Goal: Information Seeking & Learning: Learn about a topic

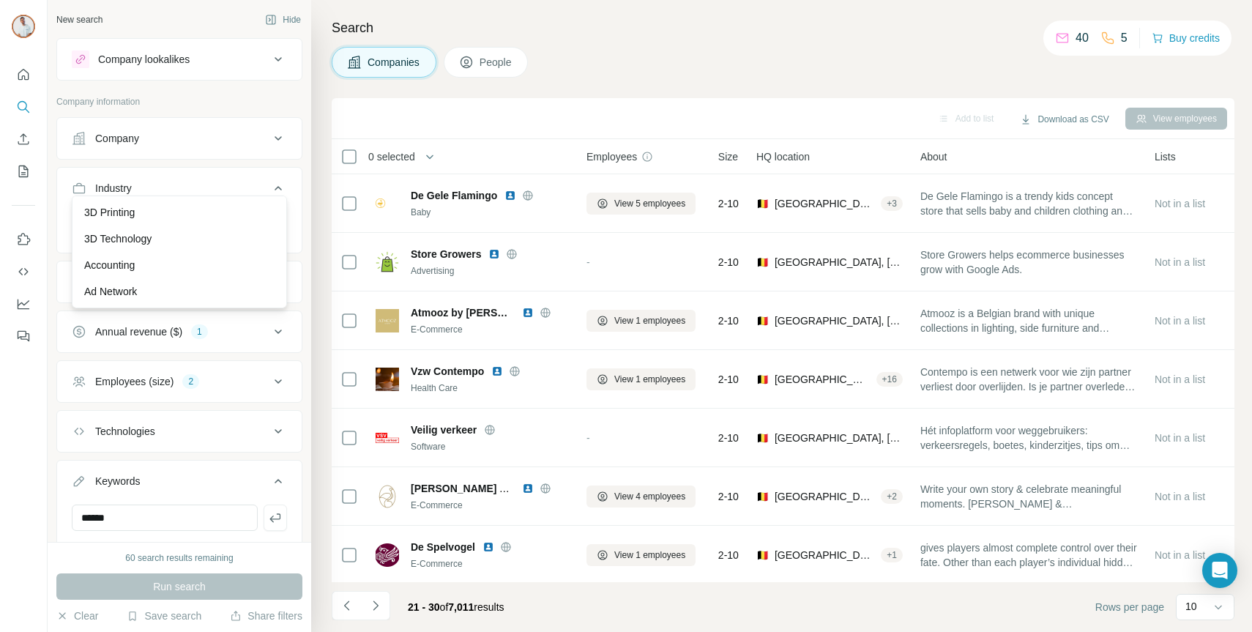
scroll to position [5870, 0]
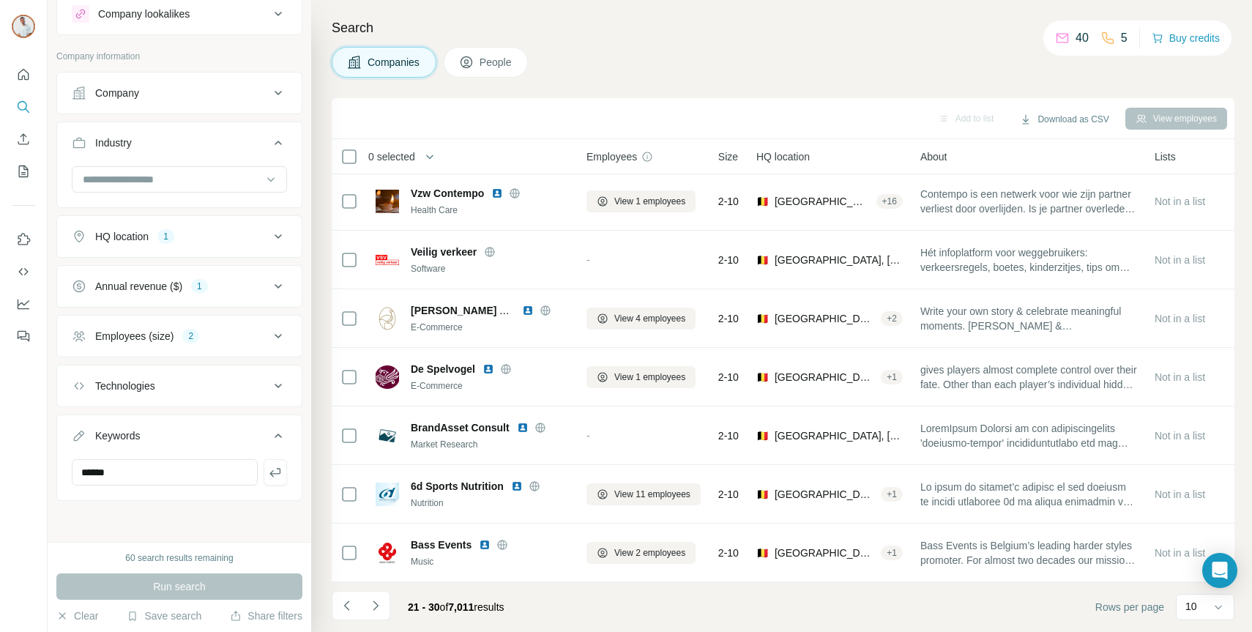
click at [313, 151] on div "Search Companies People Add to list Download as CSV View employees 0 selected C…" at bounding box center [781, 316] width 941 height 632
click at [240, 171] on input at bounding box center [171, 179] width 181 height 16
click at [201, 302] on div "Film Production" at bounding box center [179, 299] width 190 height 15
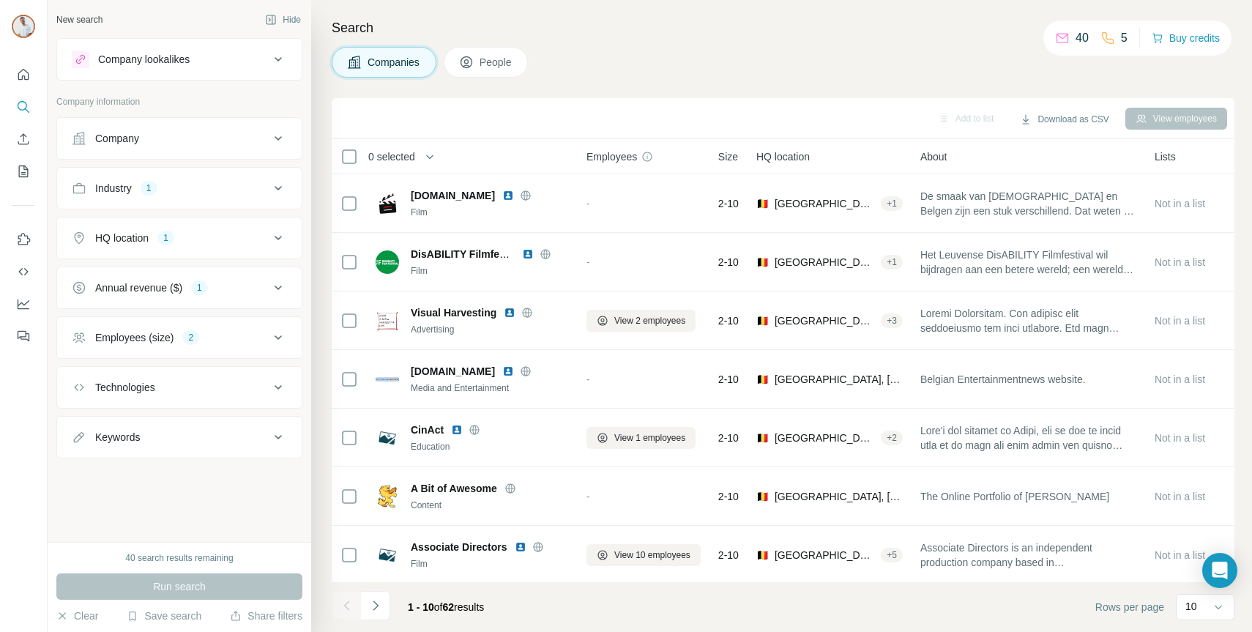
click at [285, 194] on icon at bounding box center [278, 188] width 18 height 18
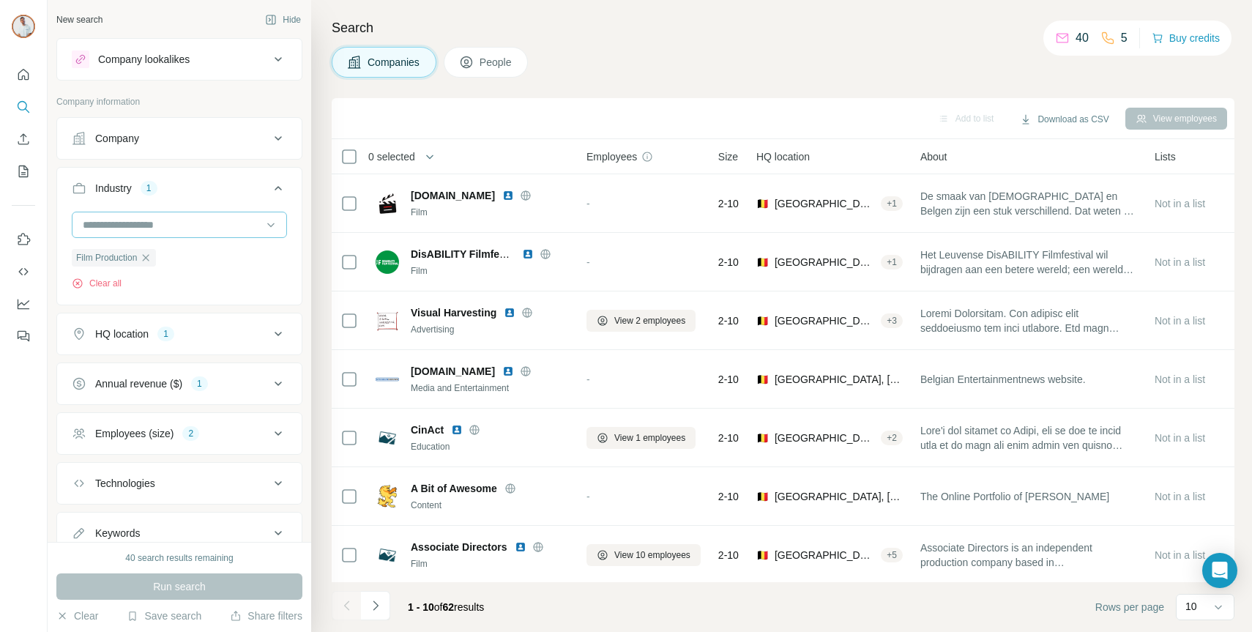
click at [206, 223] on input at bounding box center [171, 225] width 181 height 16
click at [208, 287] on div "Advertising" at bounding box center [179, 280] width 208 height 26
click at [222, 220] on input at bounding box center [171, 225] width 181 height 16
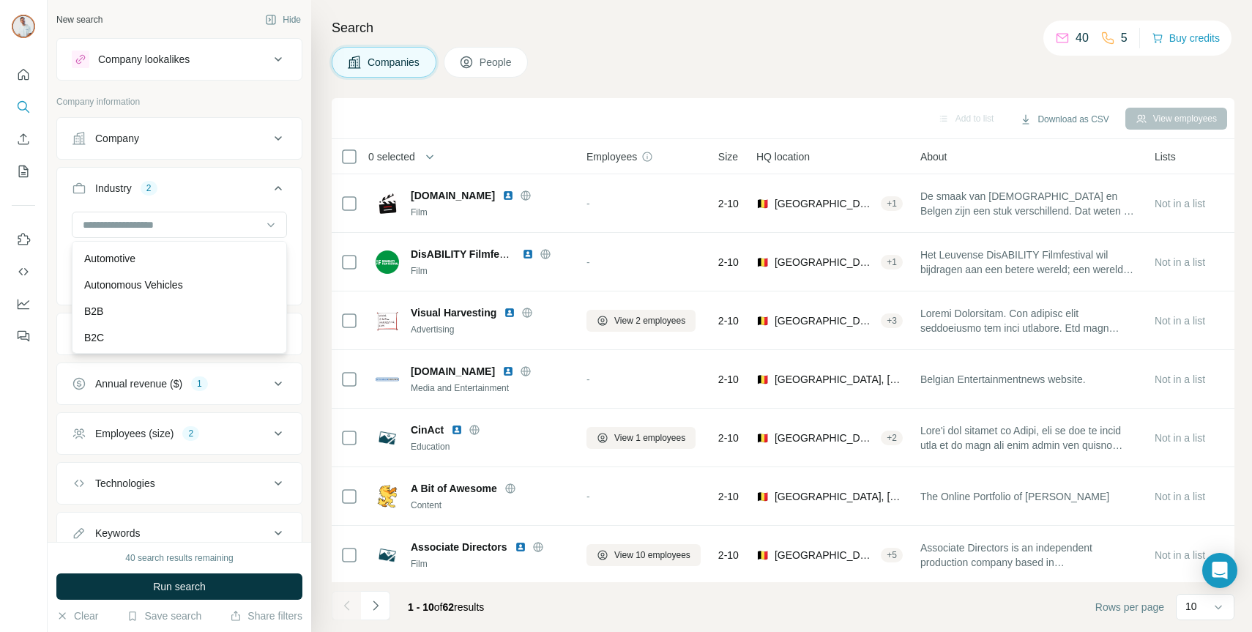
scroll to position [1002, 0]
click at [187, 308] on div "B2B" at bounding box center [179, 309] width 190 height 15
click at [212, 224] on input at bounding box center [171, 225] width 181 height 16
click at [203, 264] on div "Brand Marketing" at bounding box center [179, 263] width 190 height 15
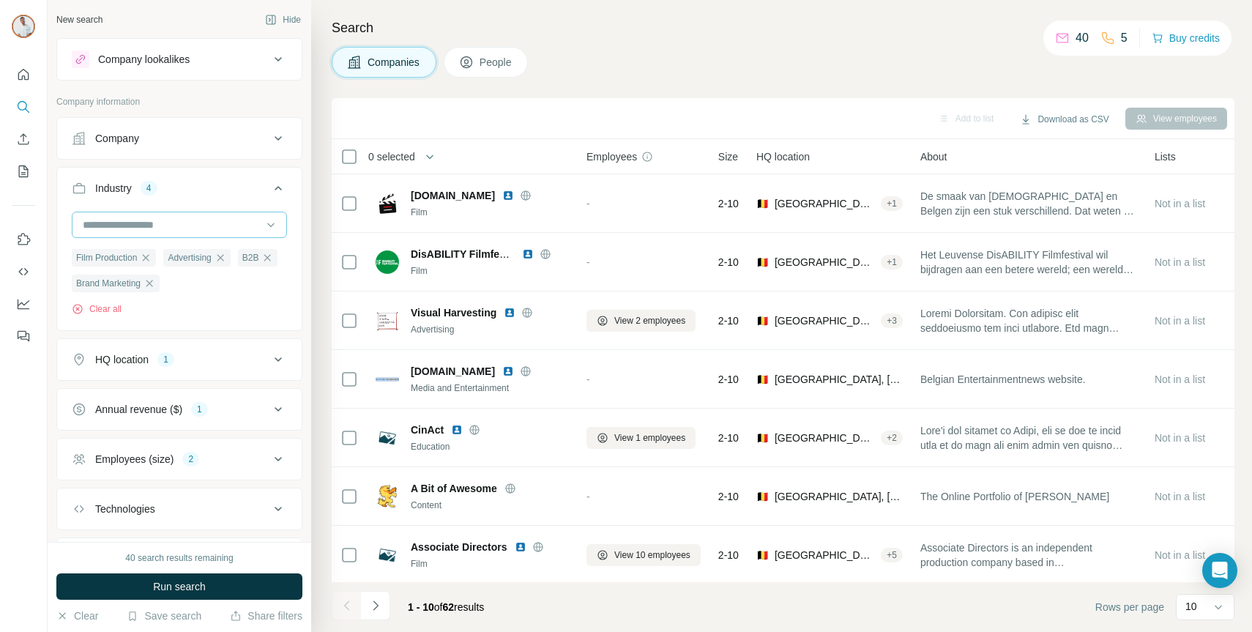
click at [205, 226] on input at bounding box center [171, 225] width 181 height 16
click at [196, 296] on div "Communities" at bounding box center [179, 291] width 190 height 15
click at [198, 238] on div at bounding box center [179, 226] width 215 height 29
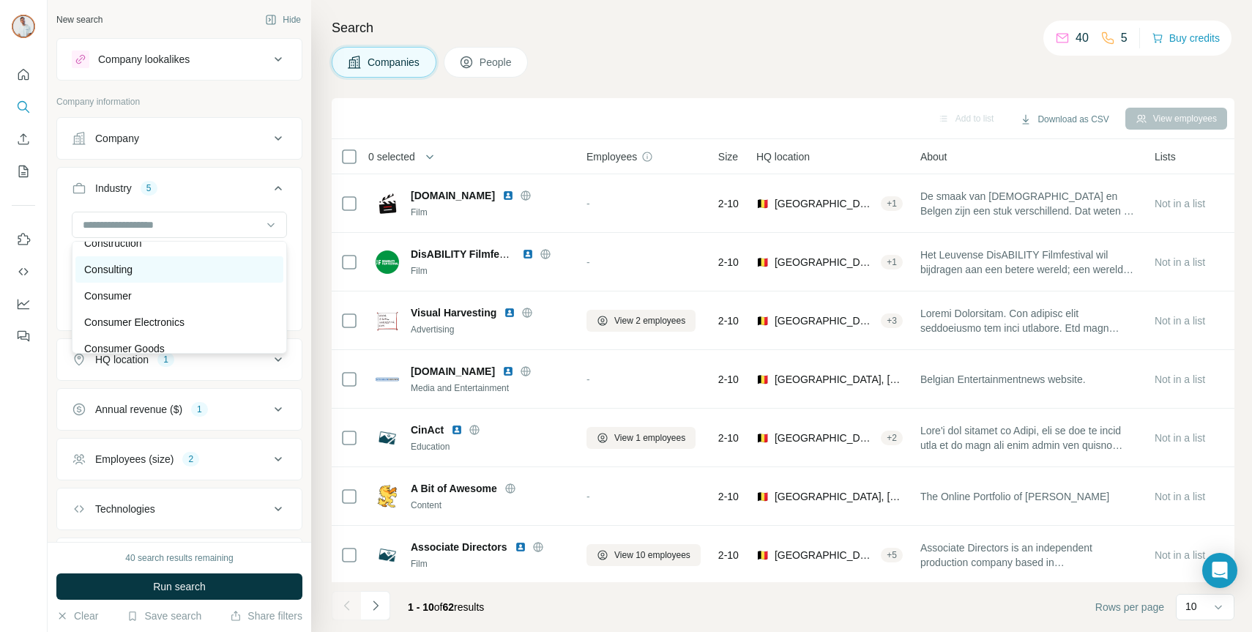
click at [179, 275] on div "Consulting" at bounding box center [179, 269] width 190 height 15
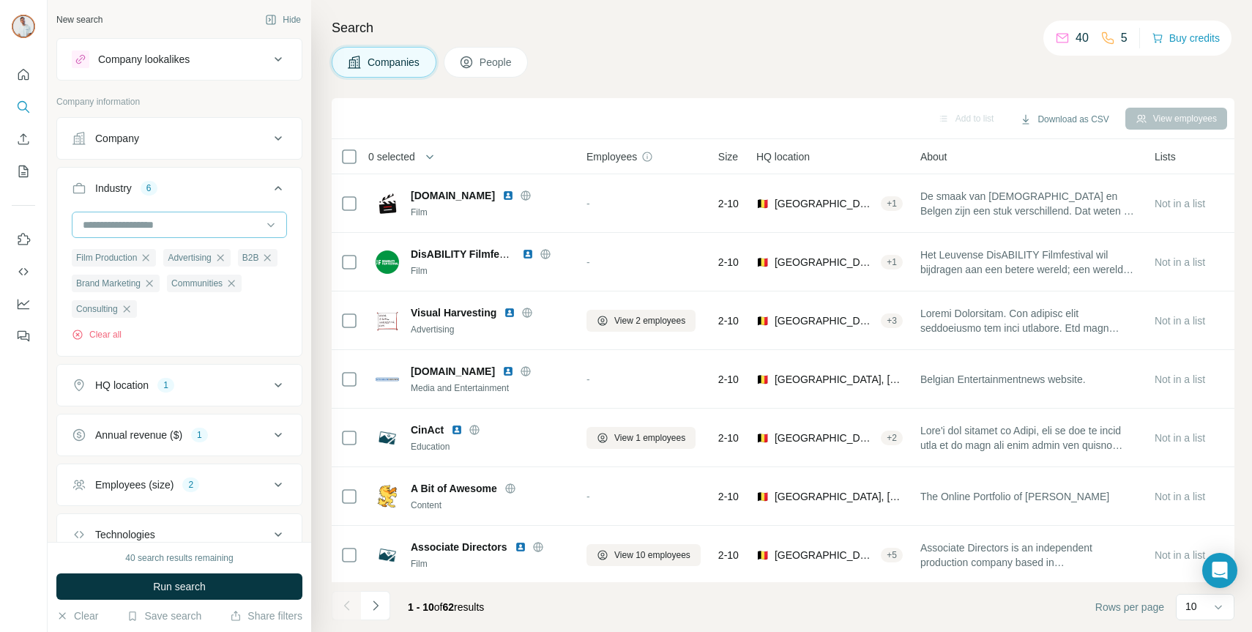
click at [193, 219] on input at bounding box center [171, 225] width 181 height 16
click at [197, 283] on div "Content" at bounding box center [179, 277] width 190 height 15
click at [233, 227] on input at bounding box center [171, 225] width 181 height 16
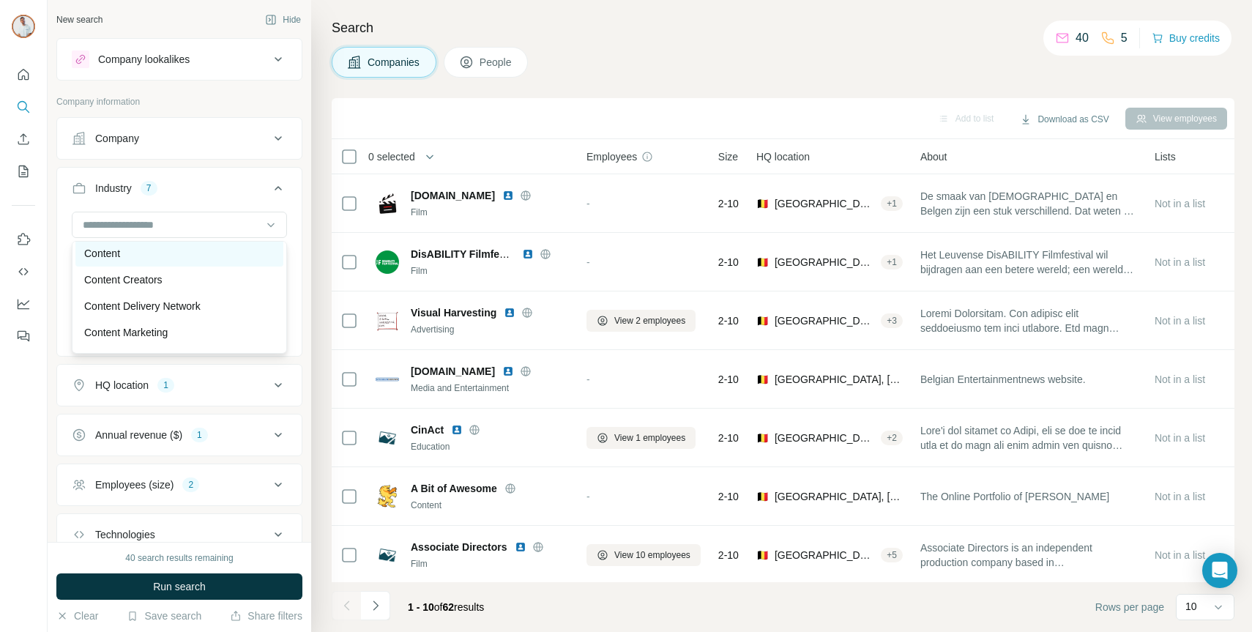
click at [217, 283] on div "Content Creators" at bounding box center [179, 279] width 190 height 15
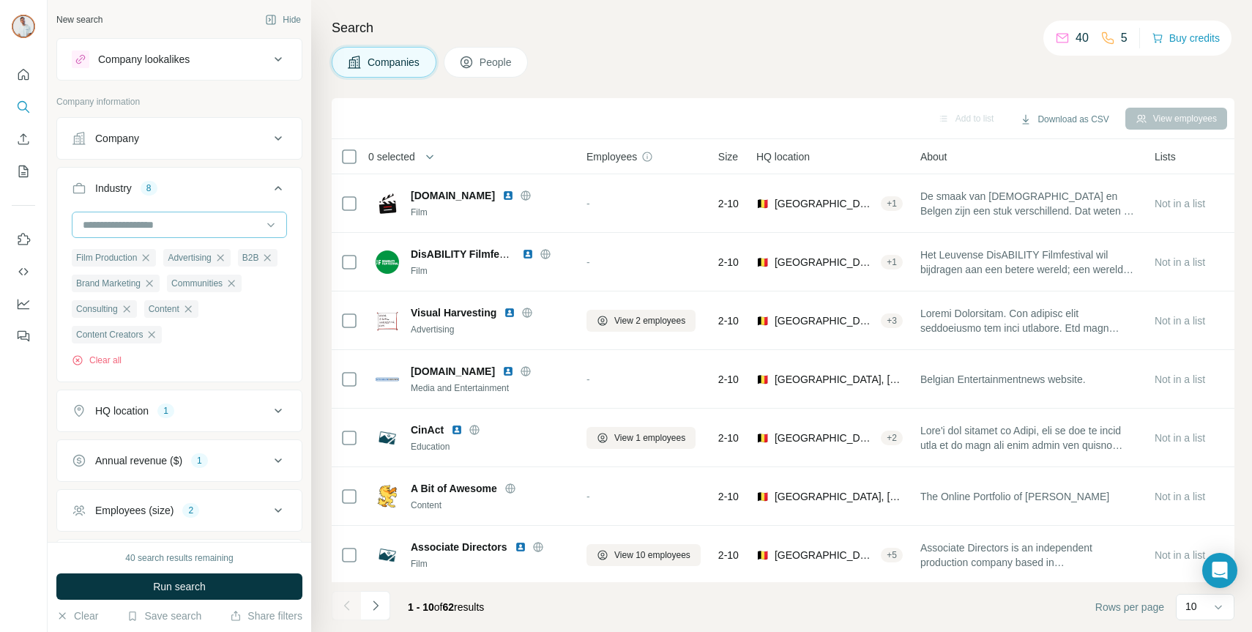
click at [230, 217] on input at bounding box center [171, 225] width 181 height 16
click at [212, 310] on div "Content Marketing" at bounding box center [179, 308] width 190 height 15
click at [216, 225] on input at bounding box center [171, 225] width 181 height 16
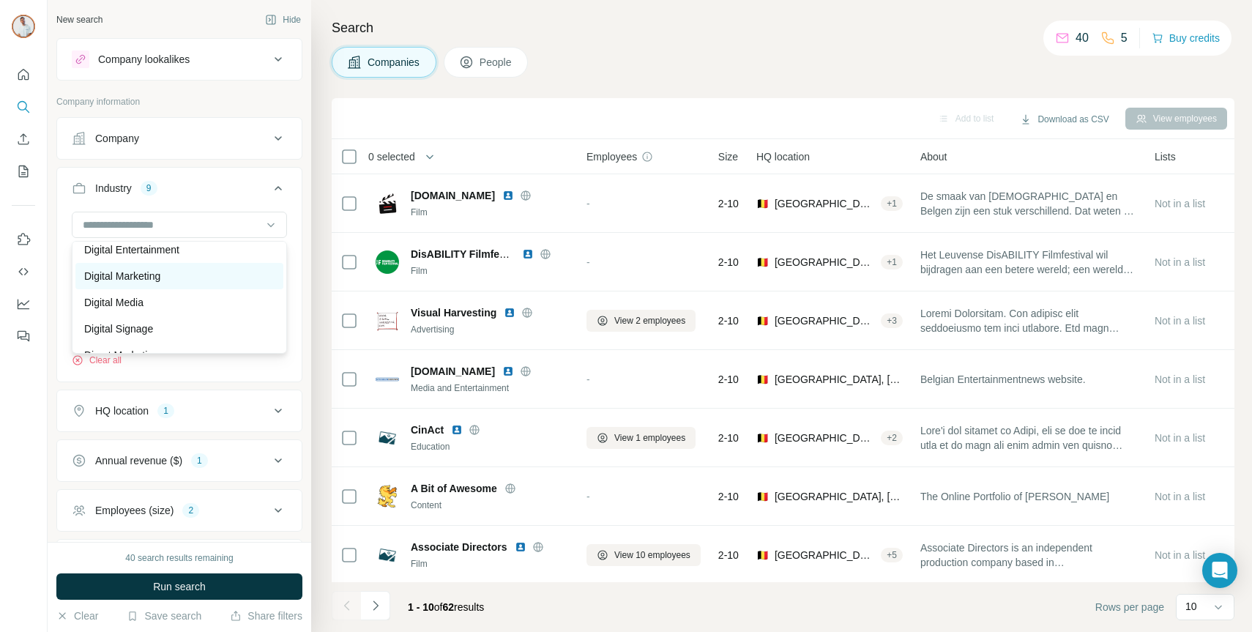
click at [211, 277] on div "Digital Marketing" at bounding box center [179, 276] width 190 height 15
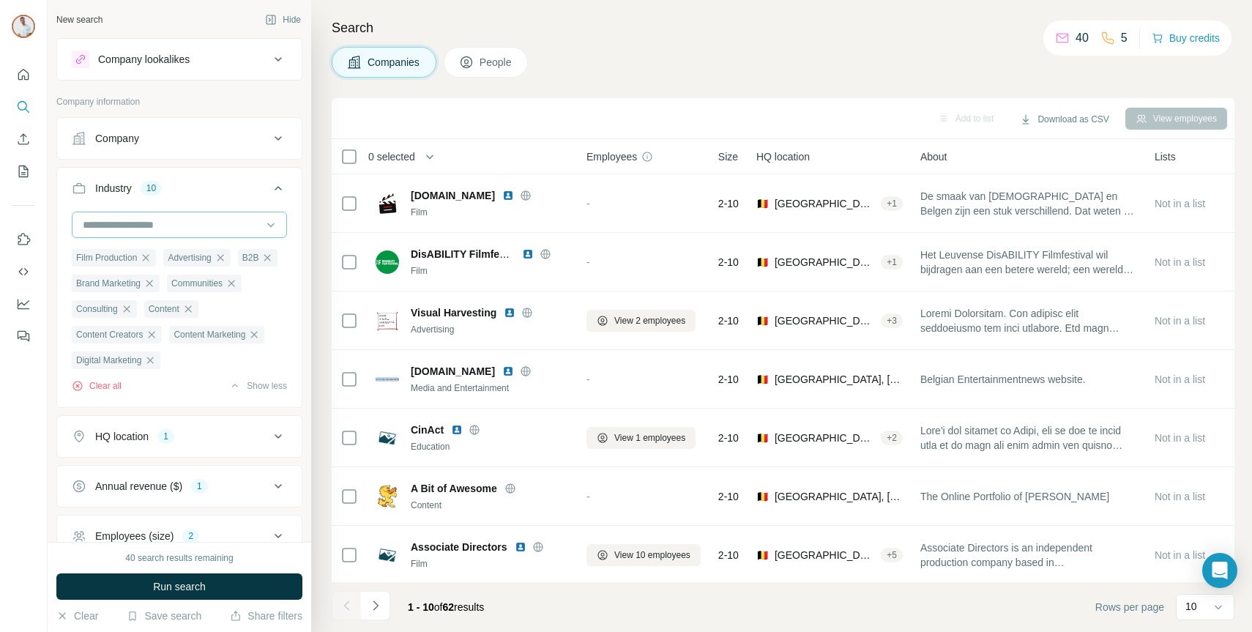
click at [204, 223] on input at bounding box center [171, 225] width 181 height 16
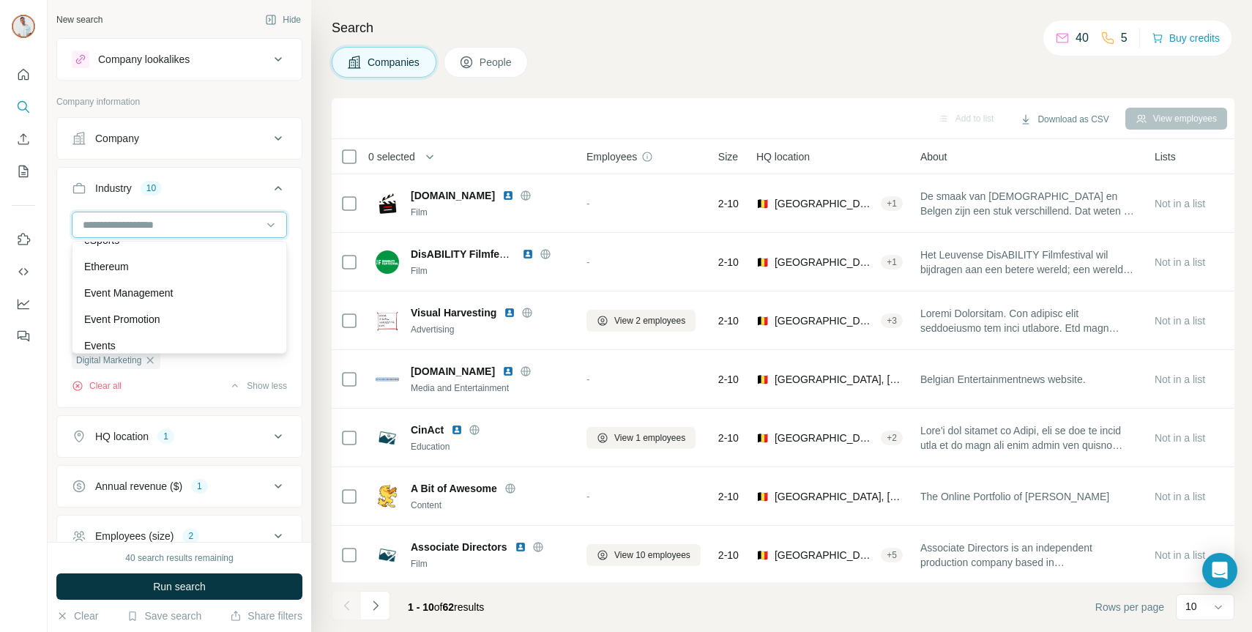
scroll to position [5449, 0]
click at [205, 294] on div "Event Management" at bounding box center [179, 292] width 190 height 15
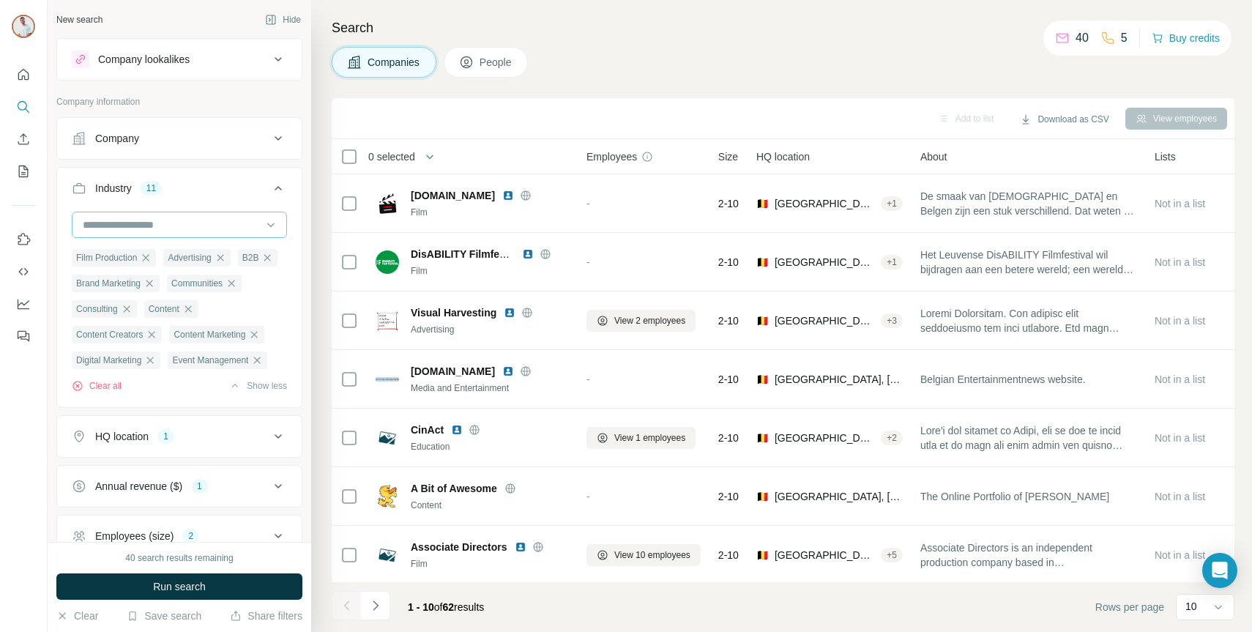
click at [202, 225] on input at bounding box center [171, 225] width 181 height 16
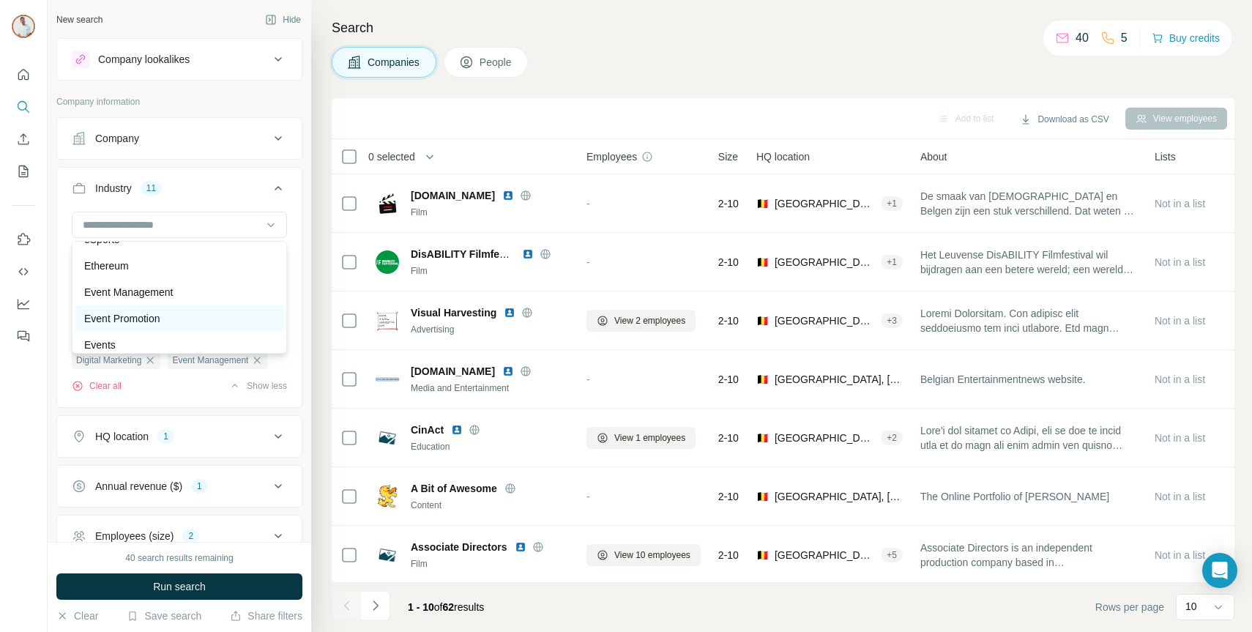
click at [187, 316] on div "Event Promotion" at bounding box center [179, 318] width 190 height 15
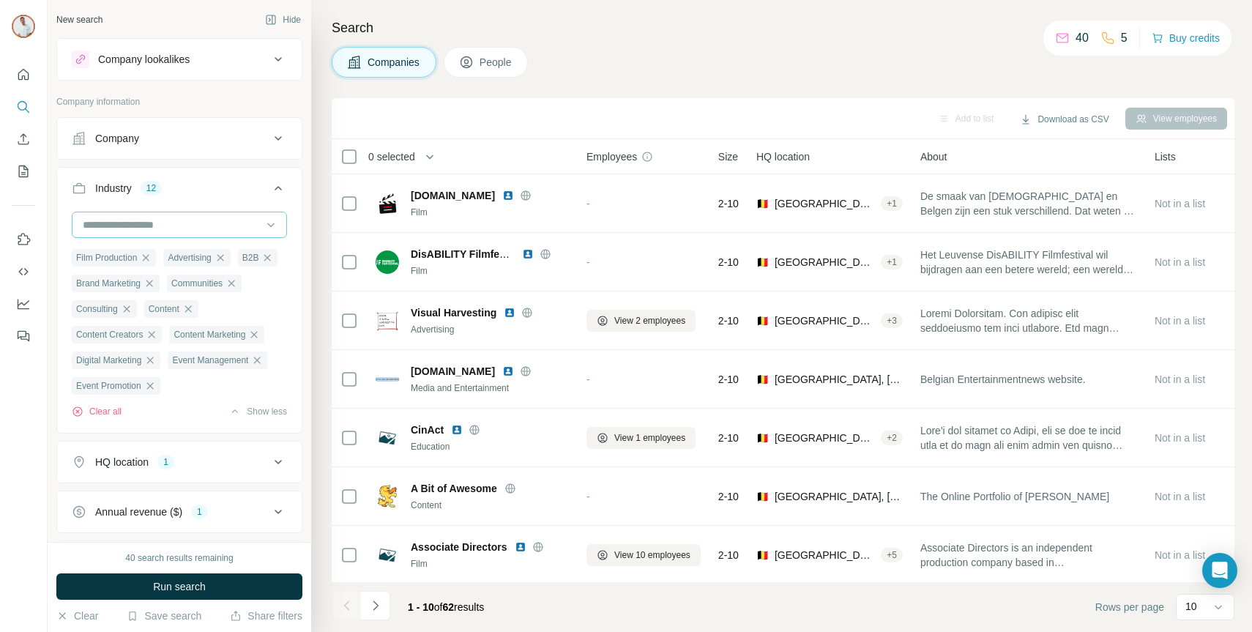
click at [203, 229] on input at bounding box center [171, 225] width 181 height 16
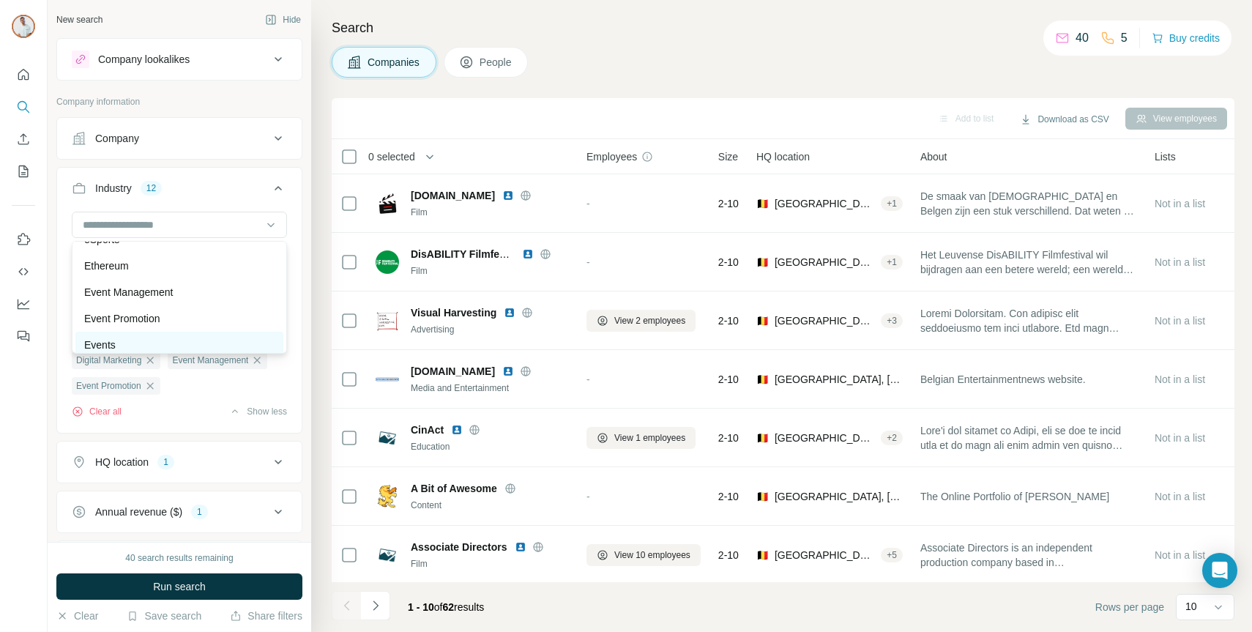
click at [183, 335] on div "Events" at bounding box center [179, 345] width 208 height 26
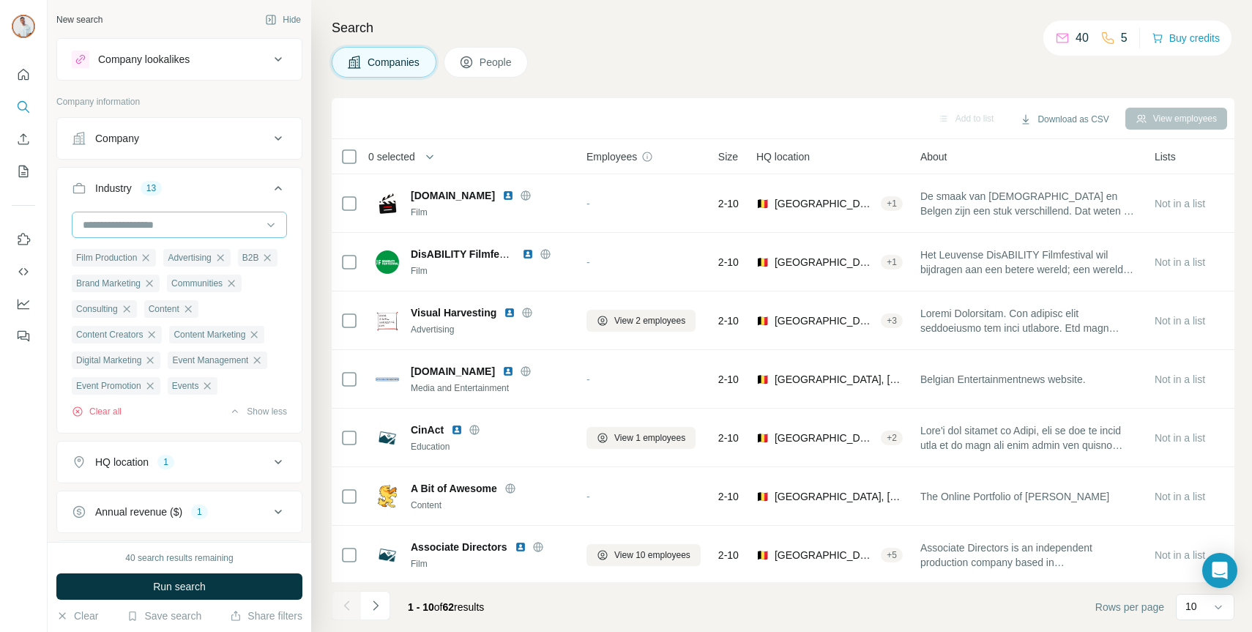
click at [205, 222] on input at bounding box center [171, 225] width 181 height 16
click at [203, 260] on div "Freelance" at bounding box center [179, 258] width 190 height 15
click at [204, 222] on input at bounding box center [171, 225] width 181 height 16
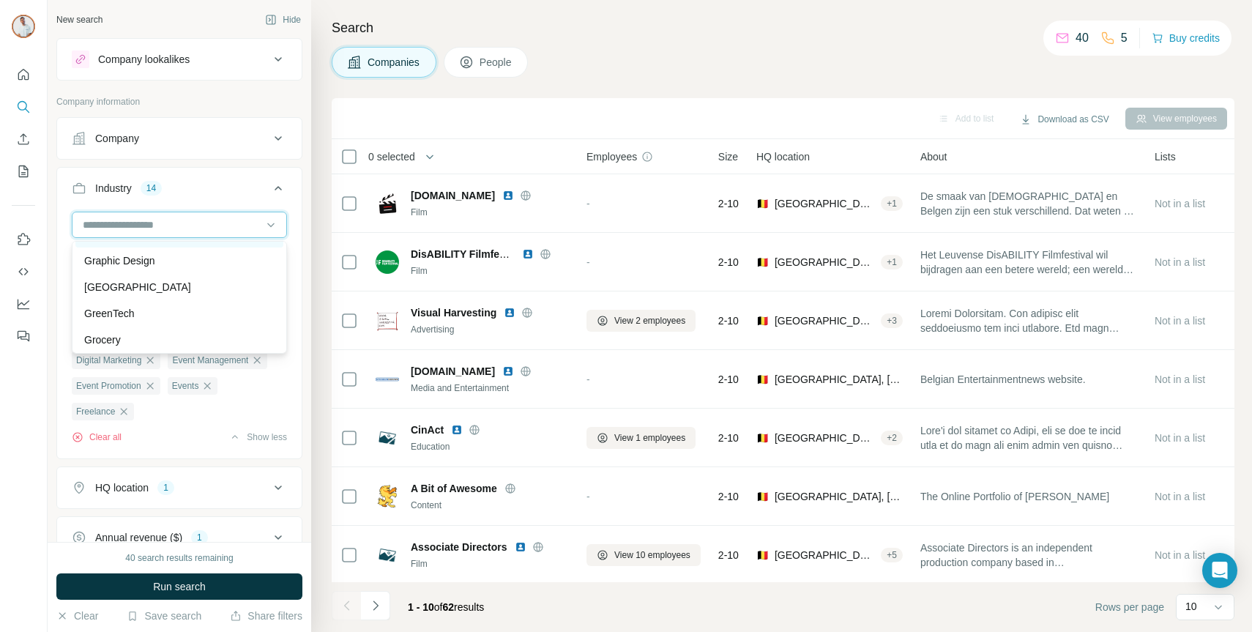
scroll to position [6861, 0]
click at [206, 256] on div "Graphic Design" at bounding box center [179, 250] width 190 height 15
click at [205, 222] on input at bounding box center [171, 225] width 181 height 16
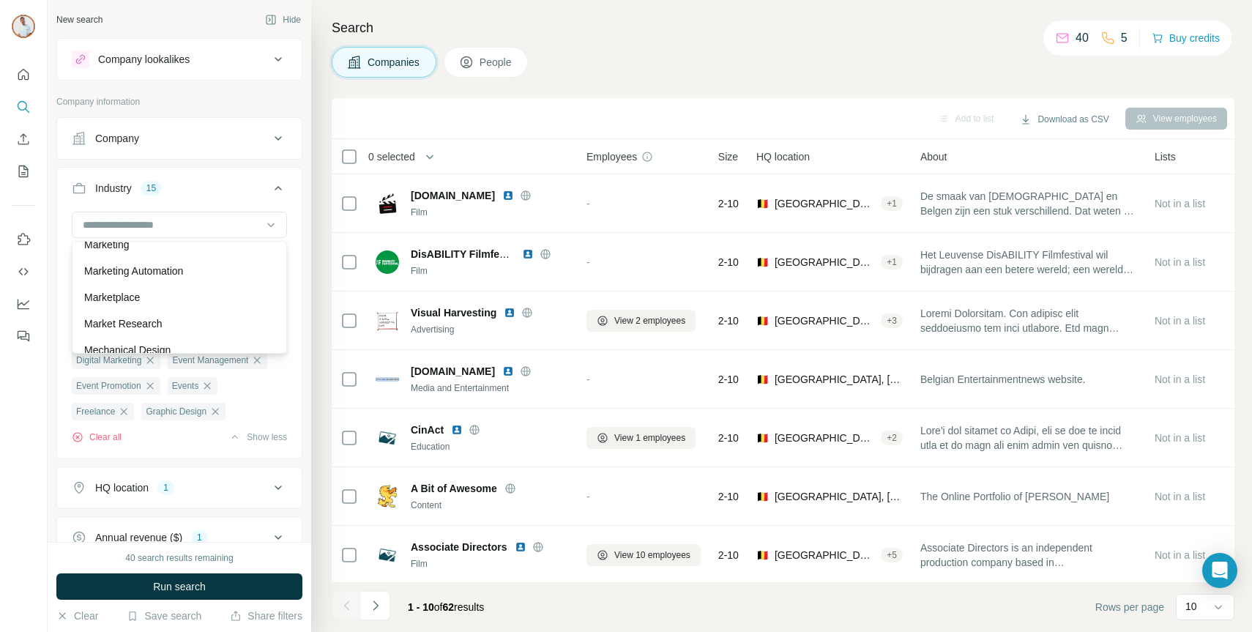
scroll to position [9383, 0]
click at [208, 258] on div "Marketing" at bounding box center [179, 247] width 208 height 26
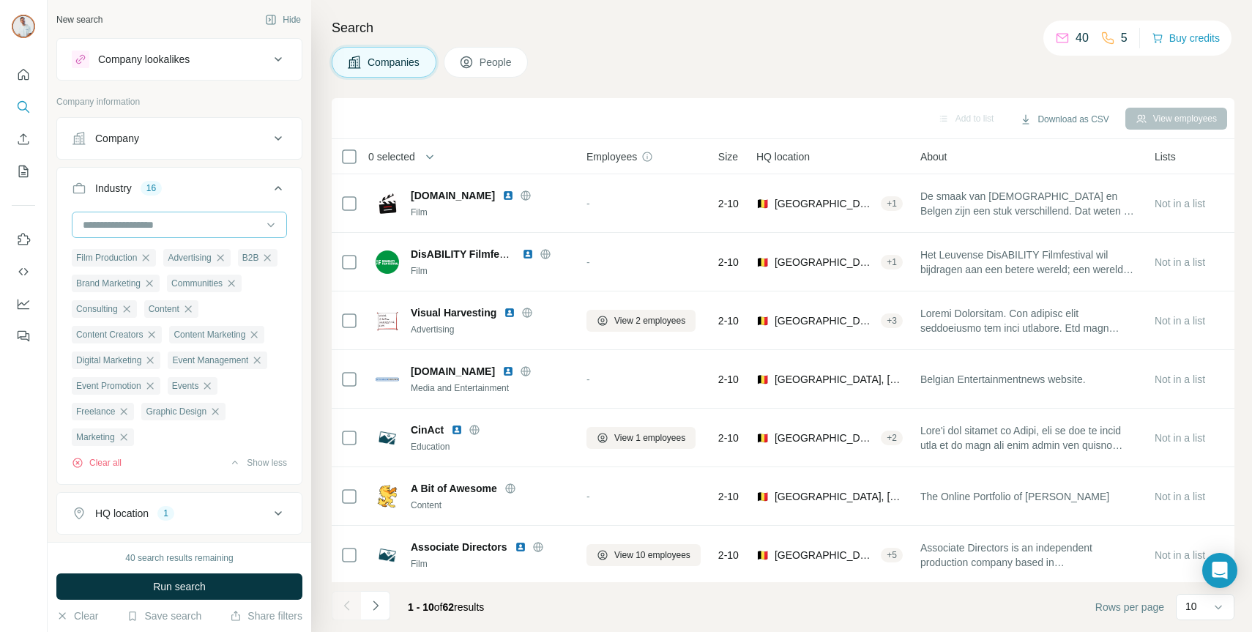
click at [204, 229] on input at bounding box center [171, 225] width 181 height 16
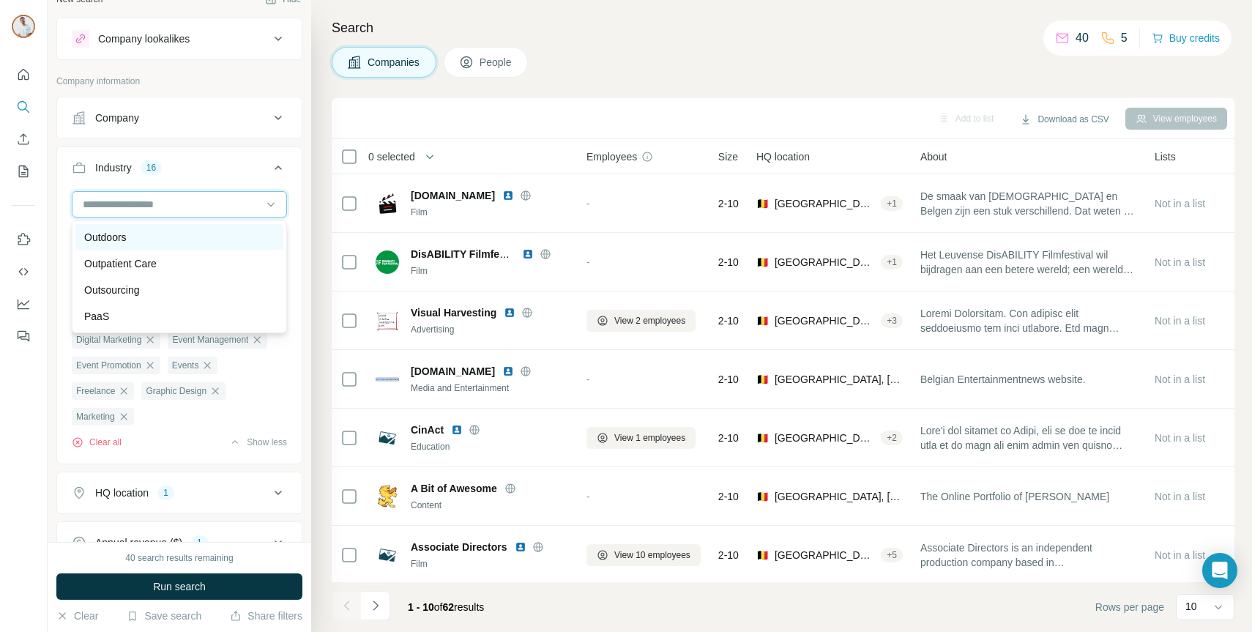
scroll to position [10742, 0]
click at [202, 247] on div "Outdoors" at bounding box center [179, 239] width 208 height 26
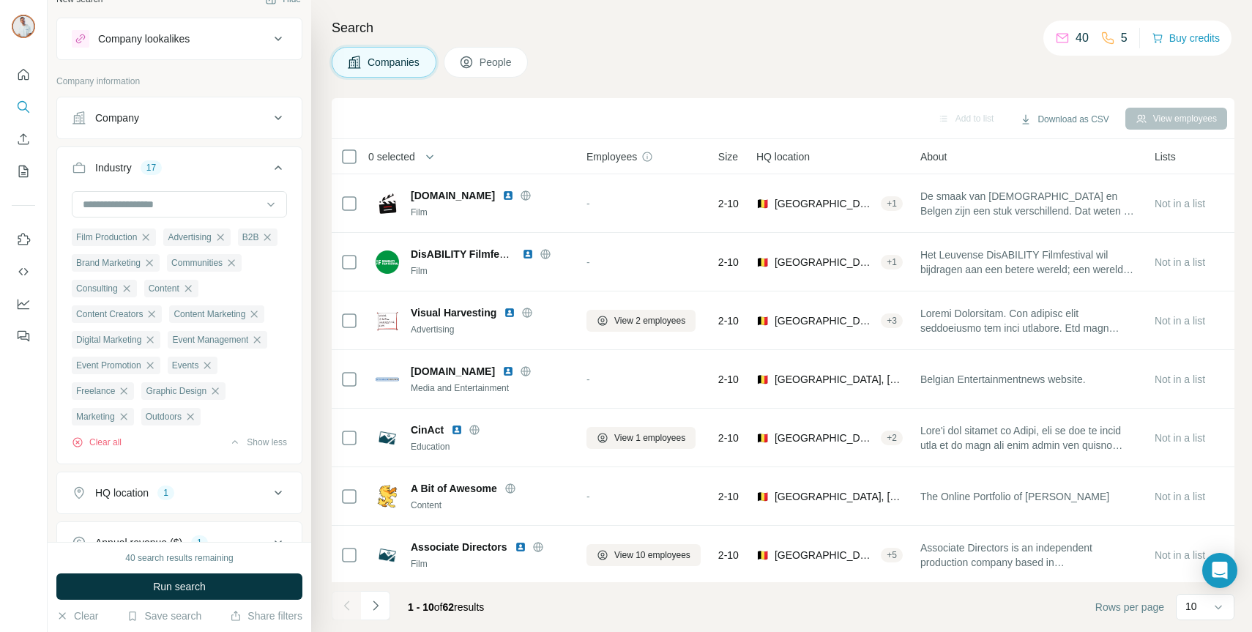
scroll to position [42, 0]
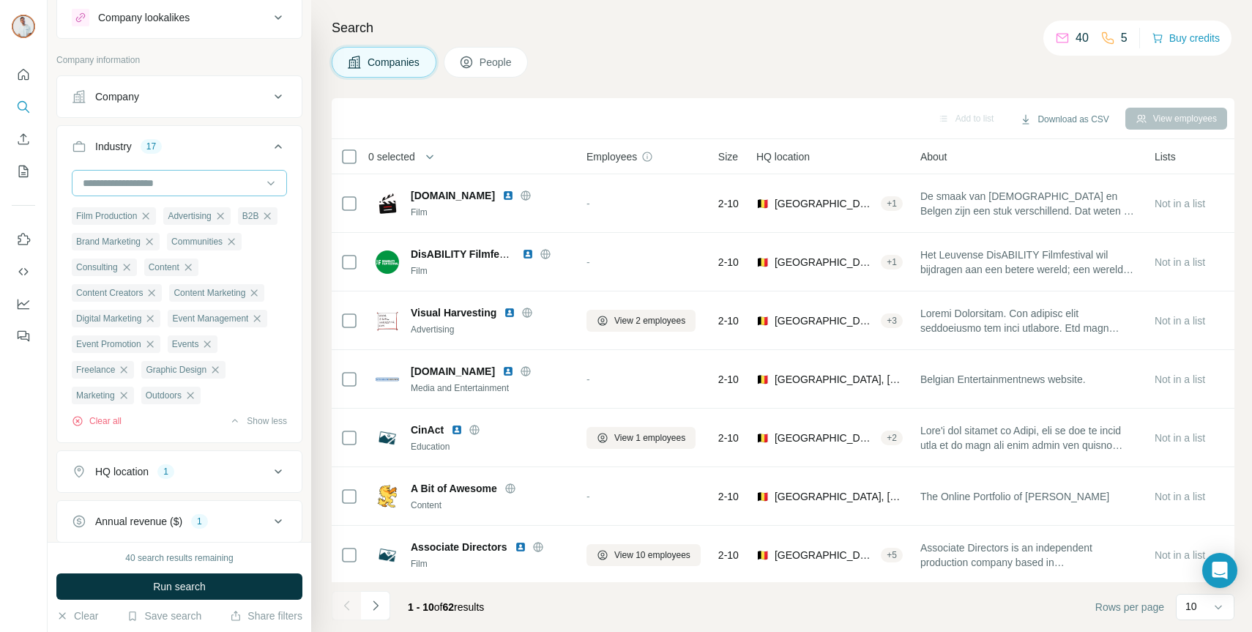
click at [212, 173] on div at bounding box center [171, 183] width 181 height 25
click at [191, 250] on div "Photography" at bounding box center [179, 249] width 190 height 15
click at [196, 185] on input at bounding box center [171, 183] width 181 height 16
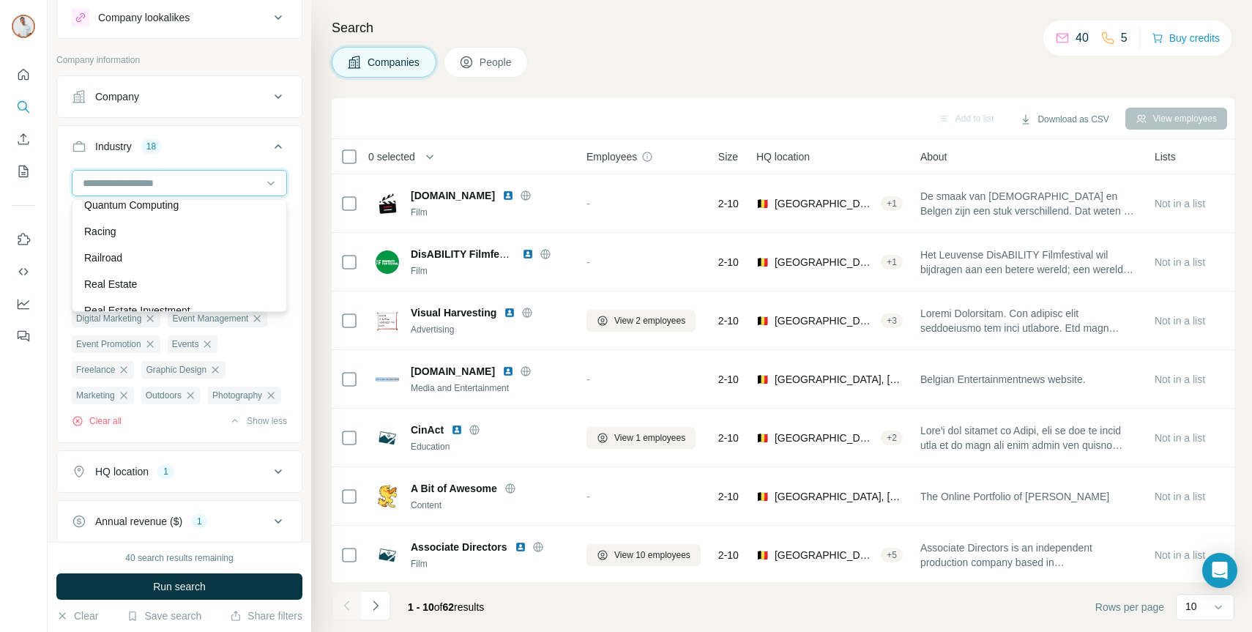
scroll to position [12219, 0]
click at [198, 229] on div "Racing" at bounding box center [179, 217] width 208 height 26
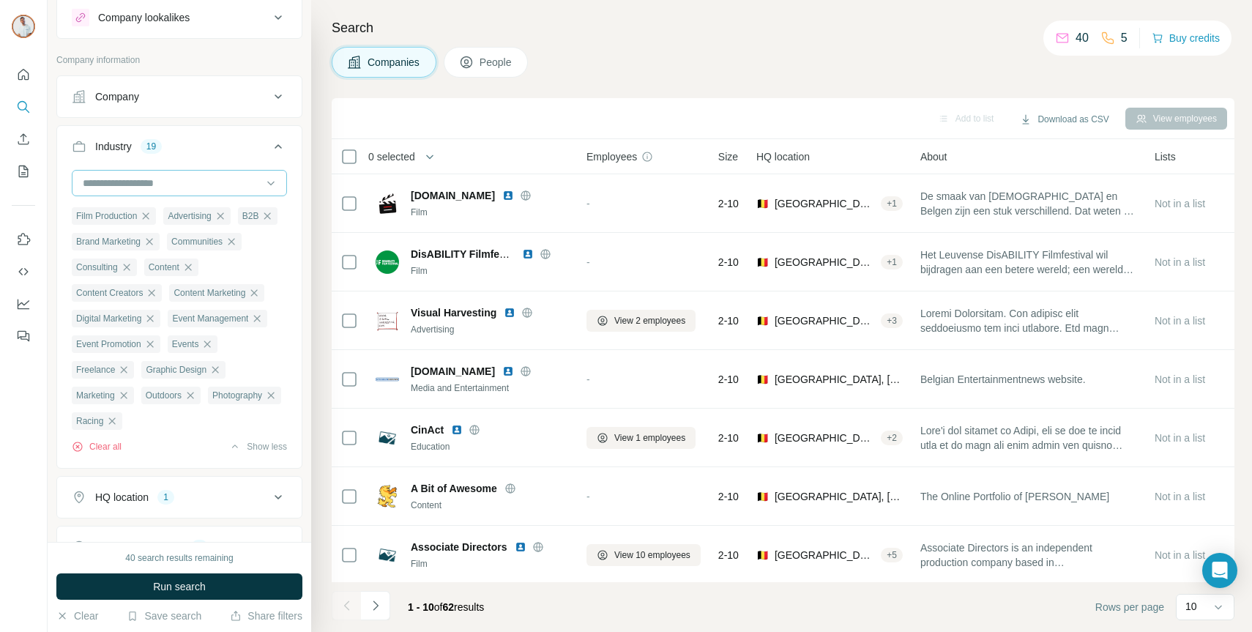
click at [200, 183] on input at bounding box center [171, 183] width 181 height 16
click at [187, 246] on div "SaaS" at bounding box center [179, 244] width 190 height 15
click at [185, 181] on input at bounding box center [171, 183] width 181 height 16
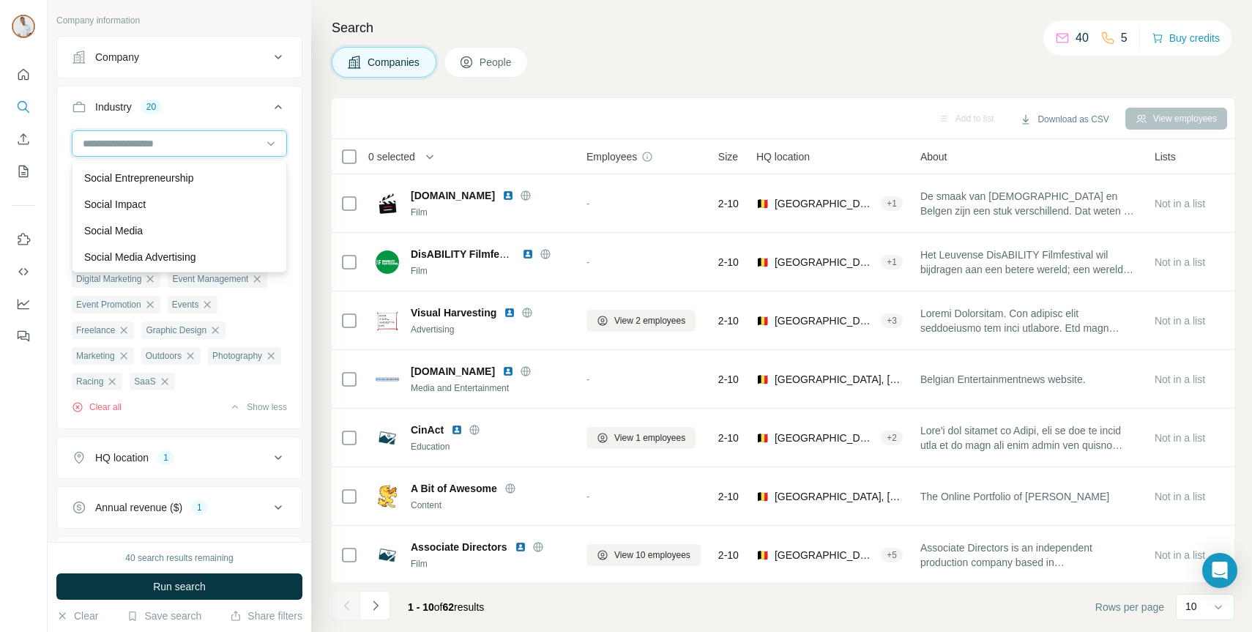
scroll to position [13851, 0]
click at [184, 226] on div "Social Media" at bounding box center [179, 232] width 190 height 15
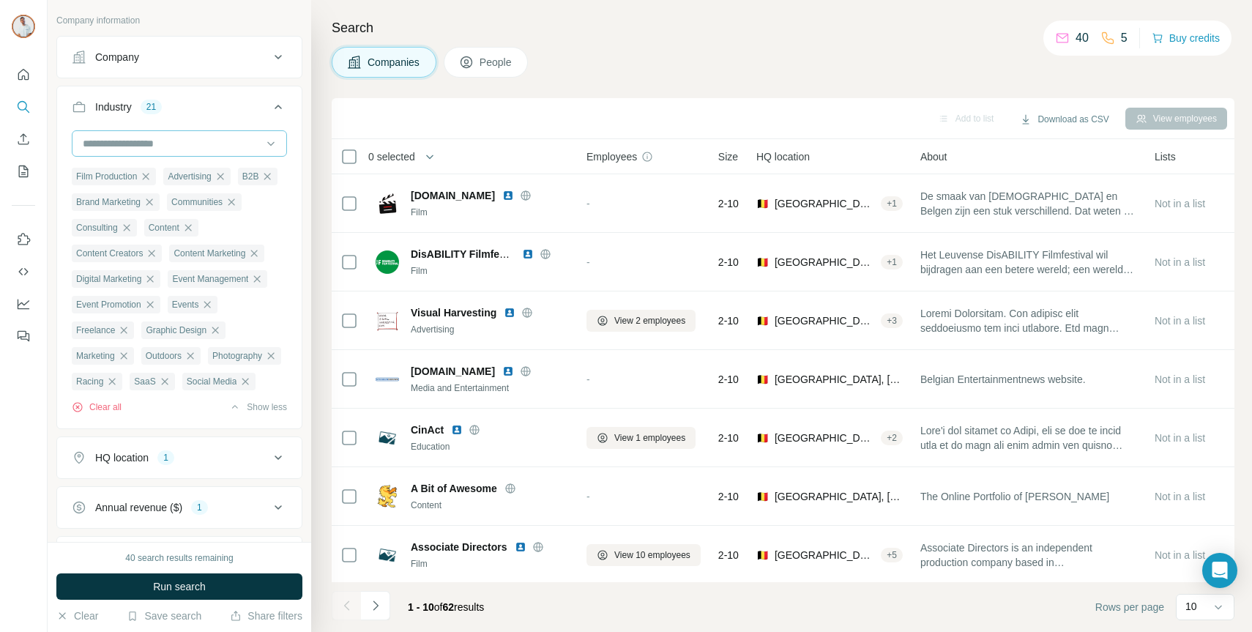
click at [201, 149] on input at bounding box center [171, 143] width 181 height 16
click at [193, 261] on p "Social Media Advertising" at bounding box center [140, 258] width 112 height 15
click at [209, 143] on input at bounding box center [171, 143] width 181 height 16
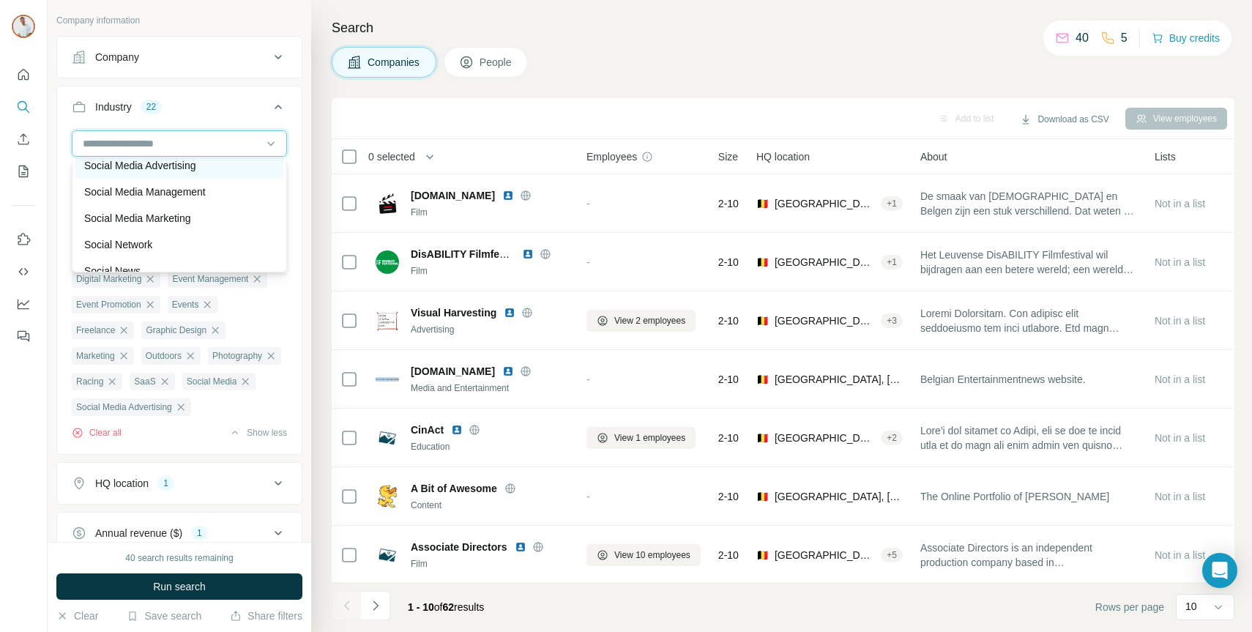
scroll to position [13950, 0]
click at [206, 185] on p "Social Media Management" at bounding box center [145, 186] width 122 height 15
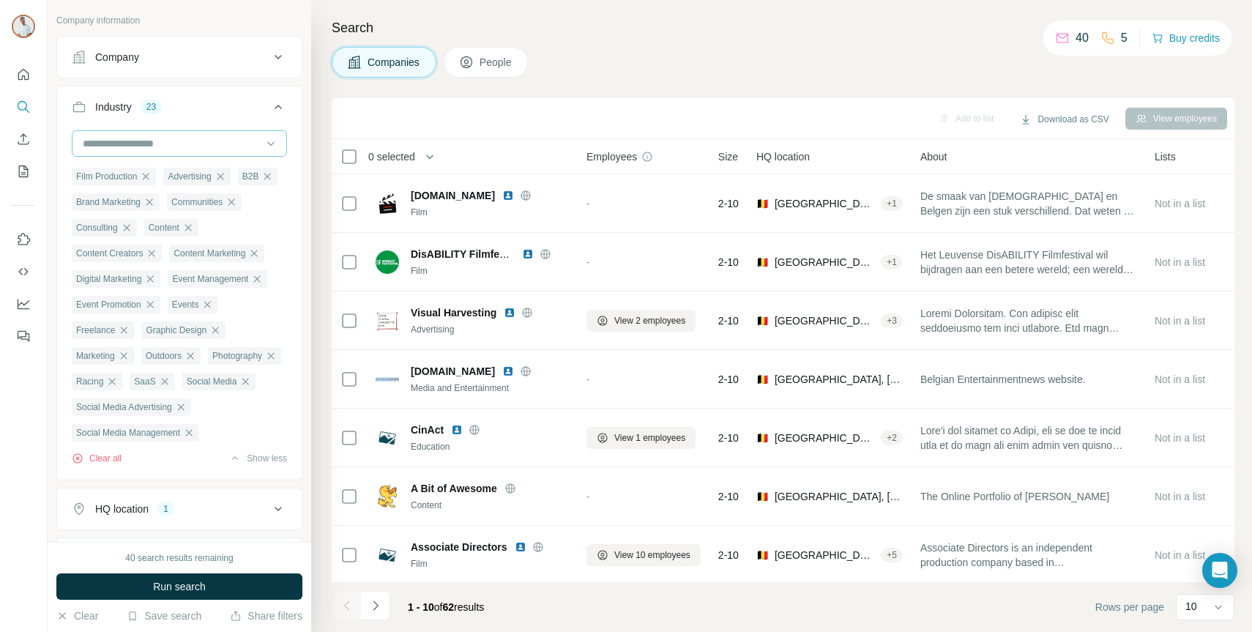
click at [216, 141] on input at bounding box center [171, 143] width 181 height 16
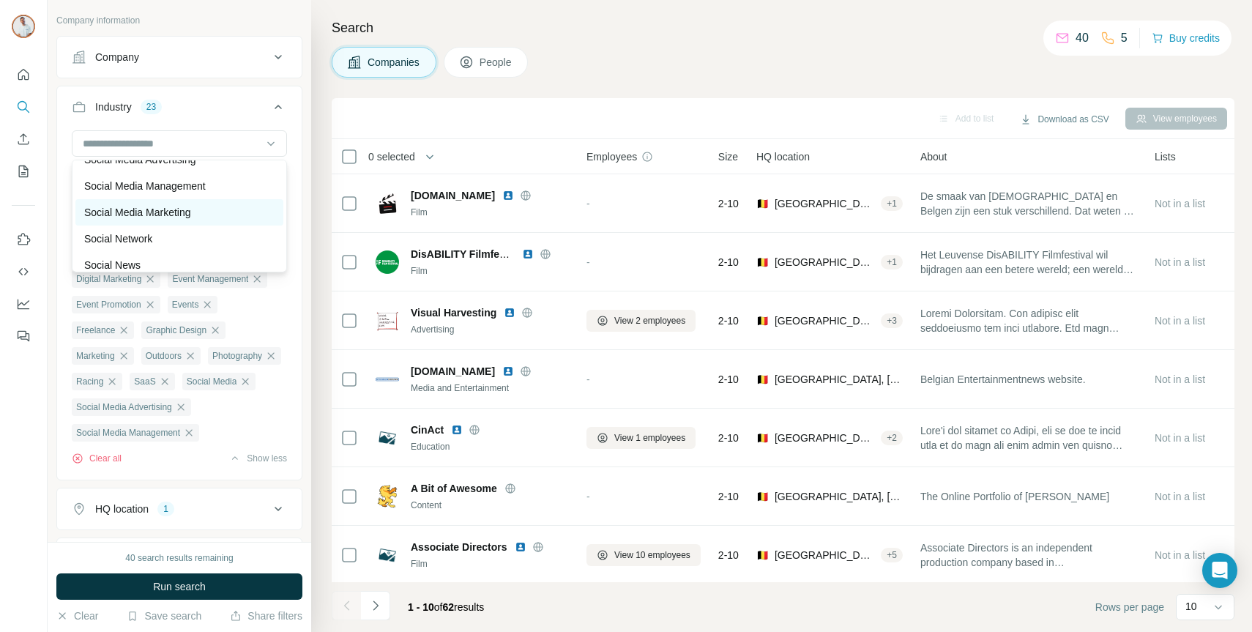
click at [204, 215] on div "Social Media Marketing" at bounding box center [179, 212] width 190 height 15
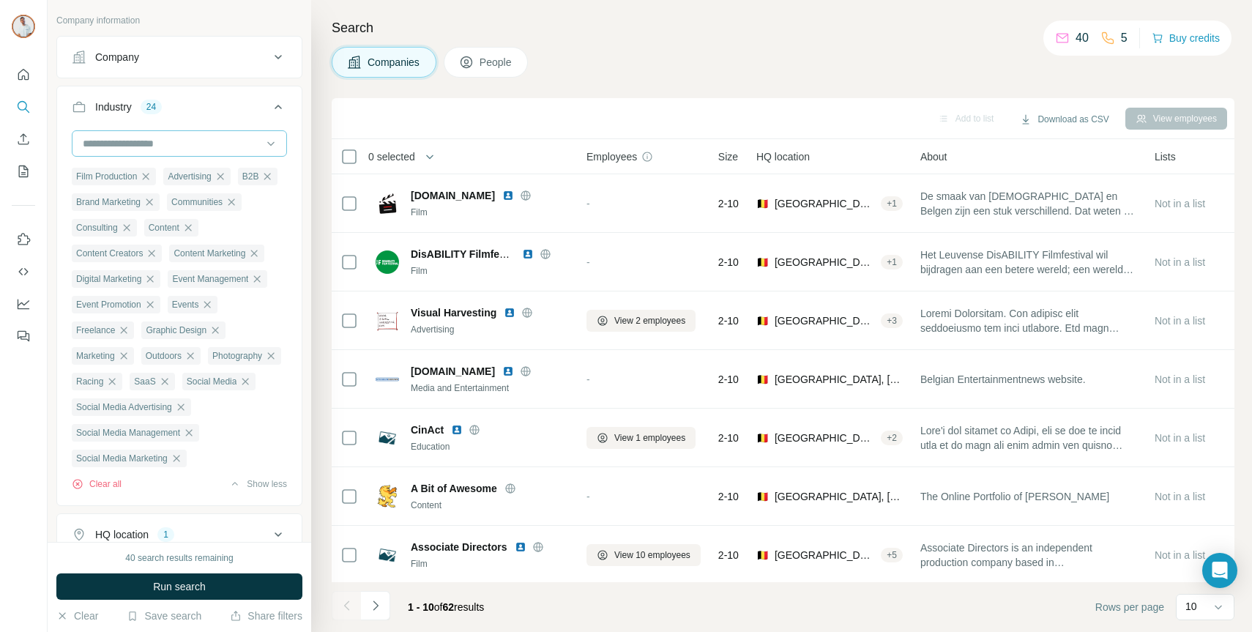
click at [207, 148] on input at bounding box center [171, 143] width 181 height 16
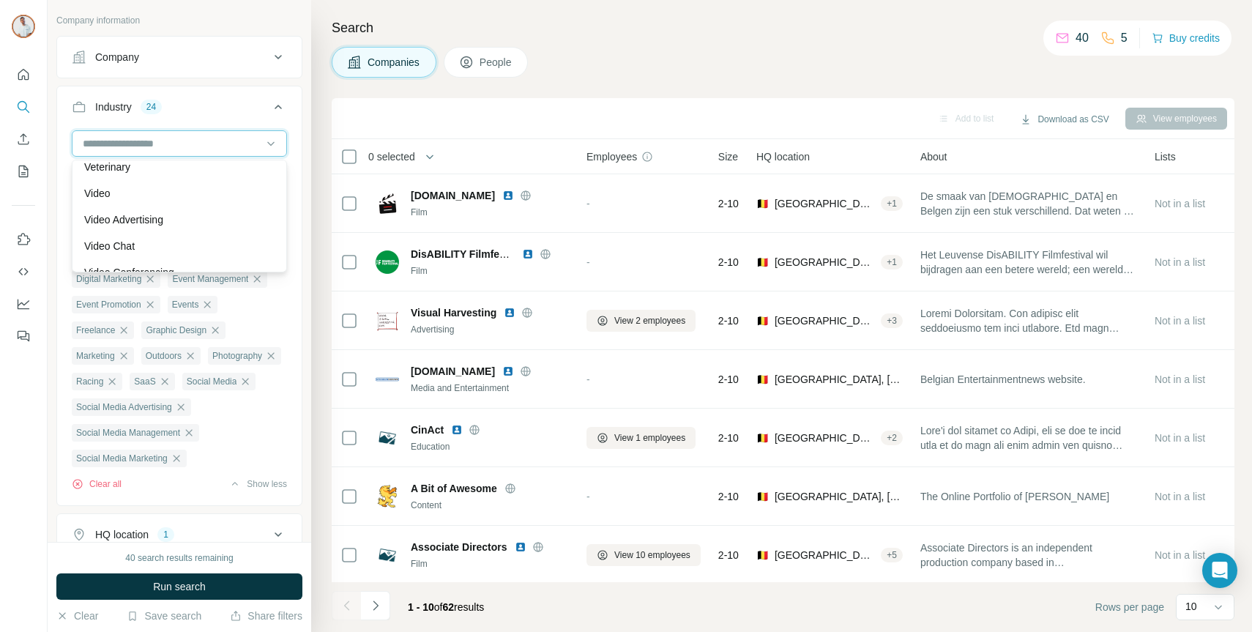
scroll to position [15425, 0]
click at [187, 215] on div "Video" at bounding box center [179, 213] width 190 height 15
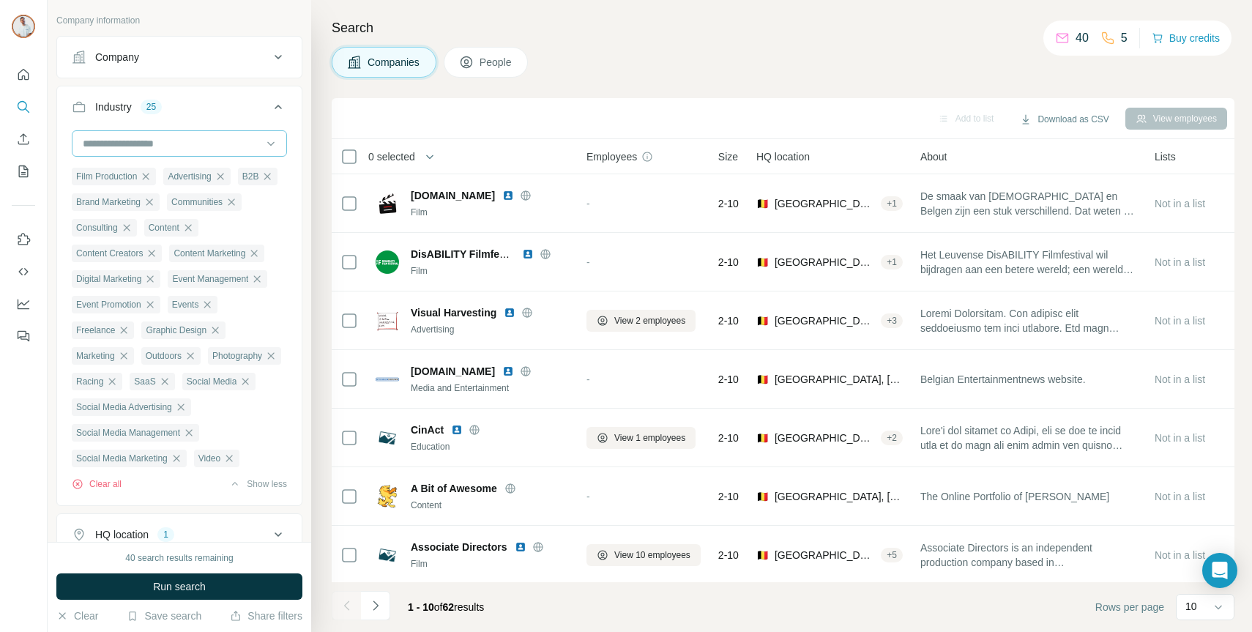
click at [197, 138] on input at bounding box center [171, 143] width 181 height 16
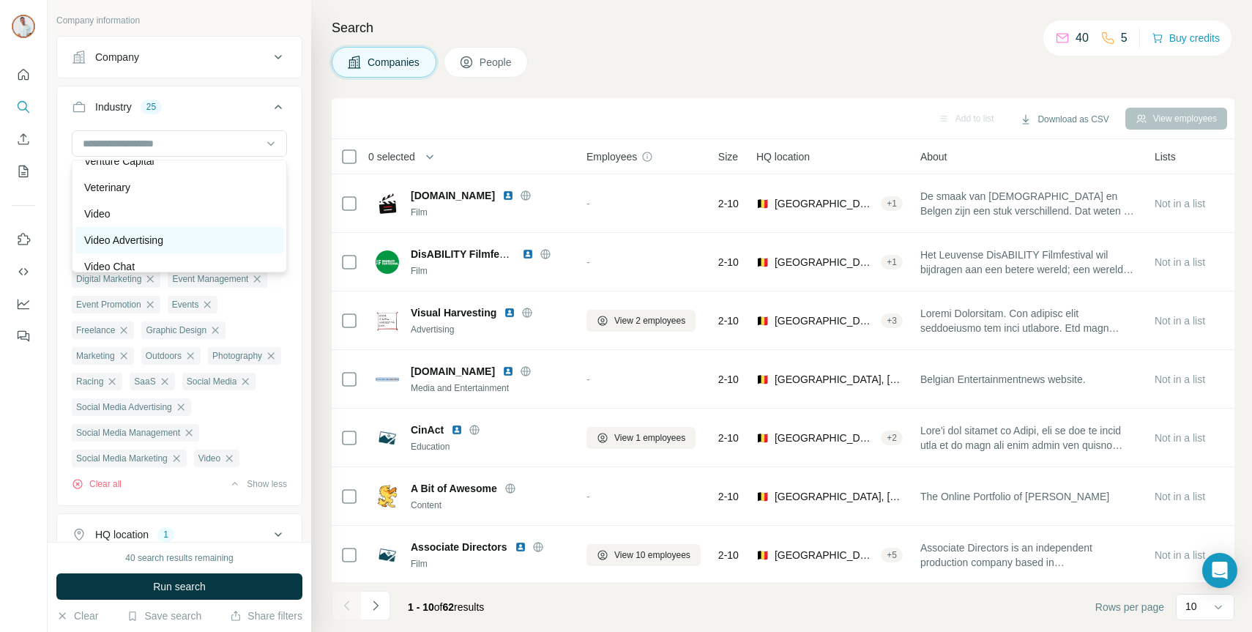
click at [184, 248] on div "Video Advertising" at bounding box center [179, 240] width 208 height 26
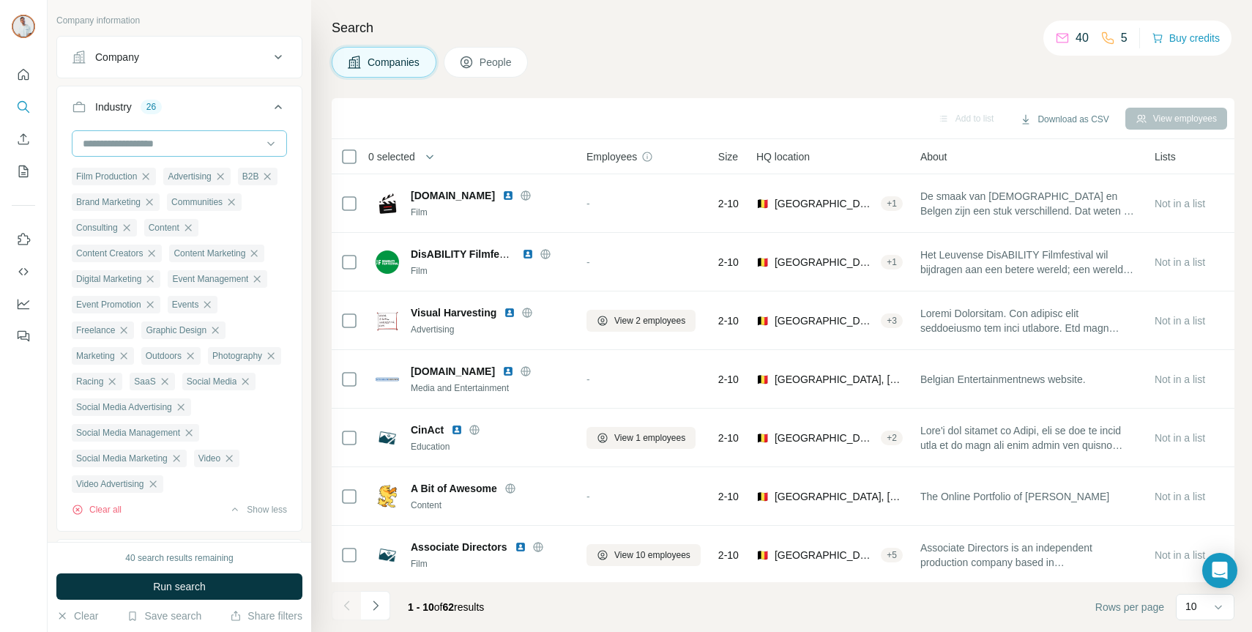
click at [192, 135] on input at bounding box center [171, 143] width 181 height 16
click at [196, 182] on div "Video Editing" at bounding box center [179, 178] width 190 height 15
click at [206, 134] on div at bounding box center [171, 143] width 181 height 25
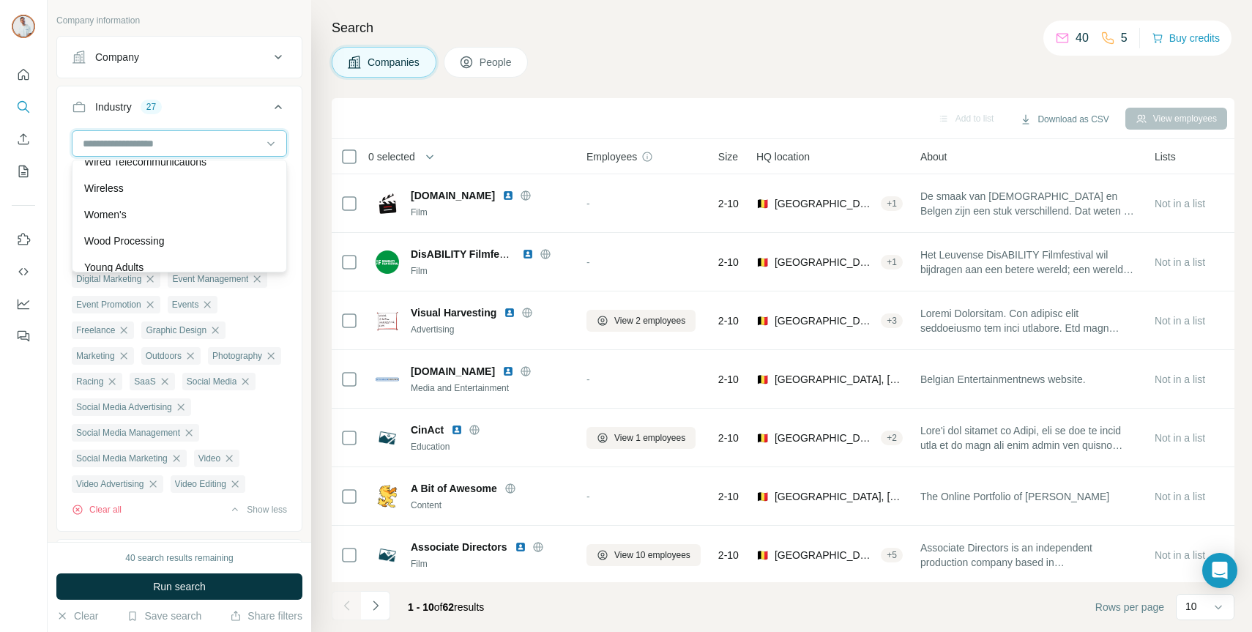
scroll to position [16359, 0]
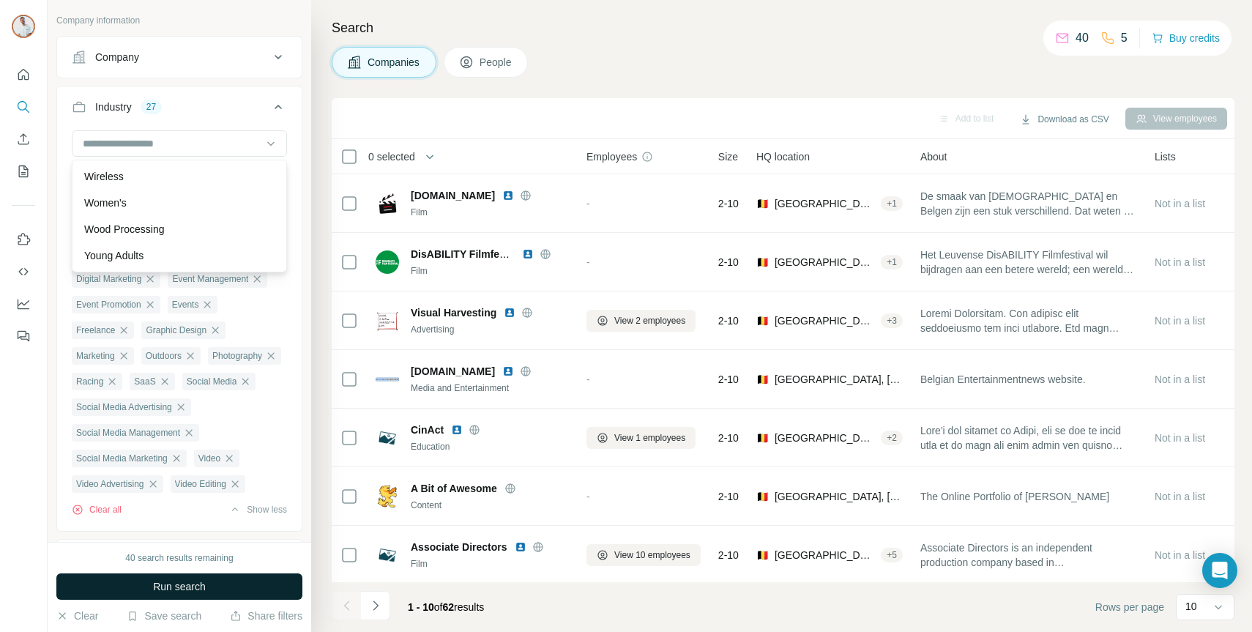
click at [129, 582] on button "Run search" at bounding box center [179, 586] width 246 height 26
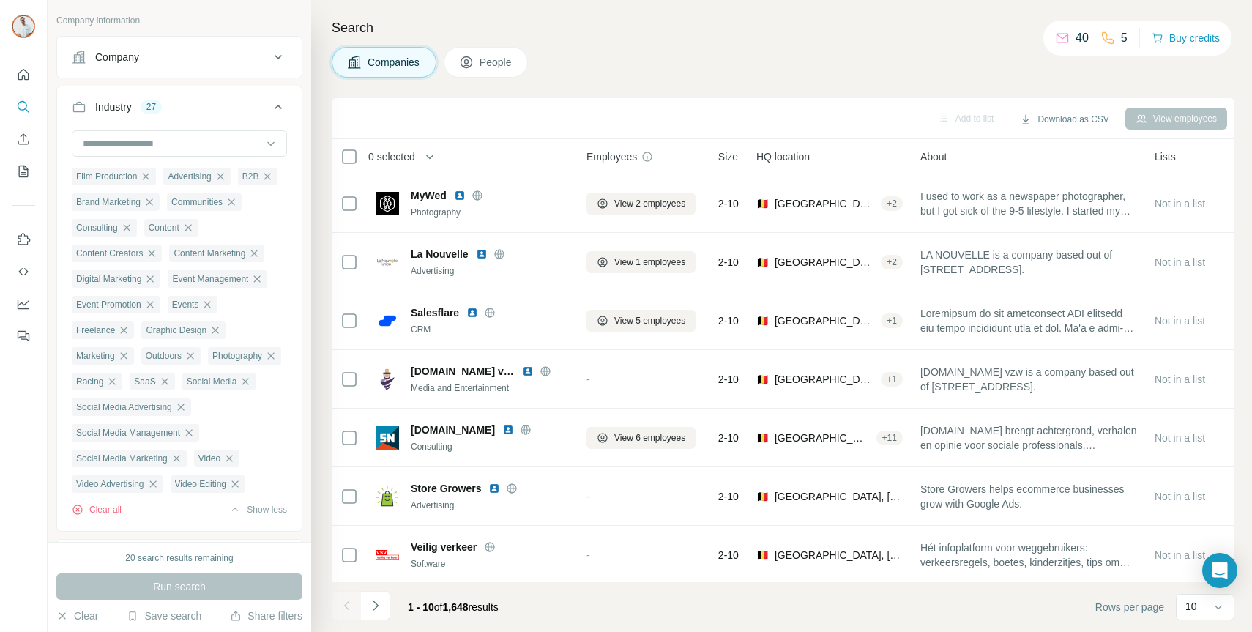
click at [237, 55] on div "Company" at bounding box center [171, 57] width 198 height 15
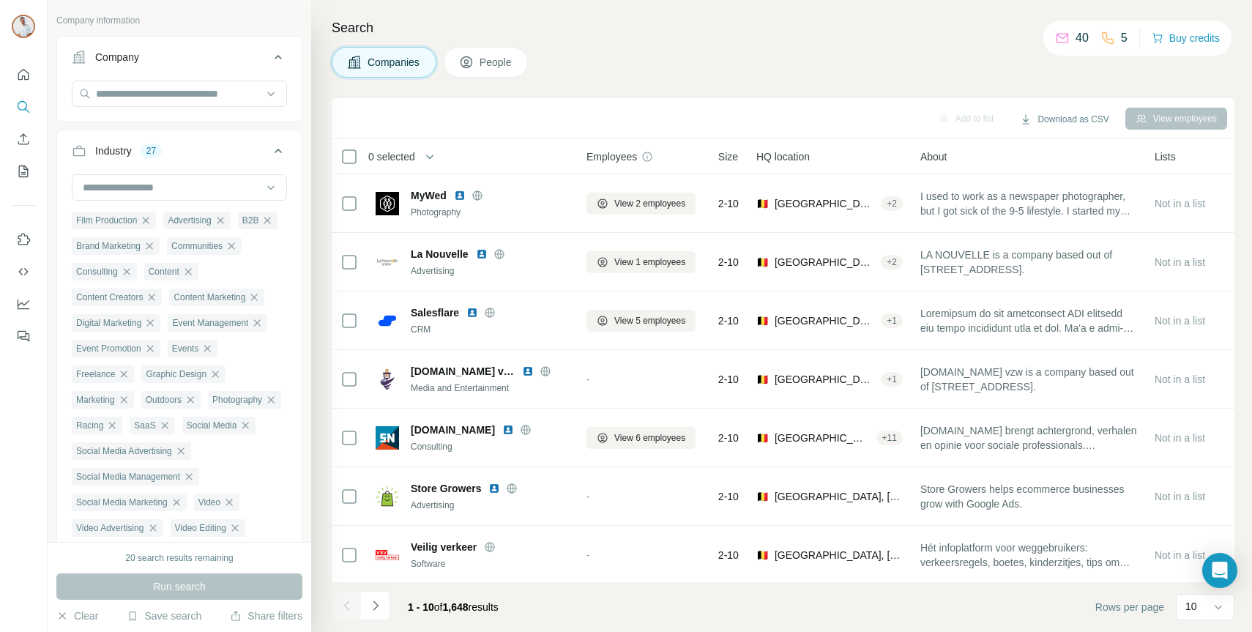
click at [237, 55] on div "Company" at bounding box center [171, 57] width 198 height 15
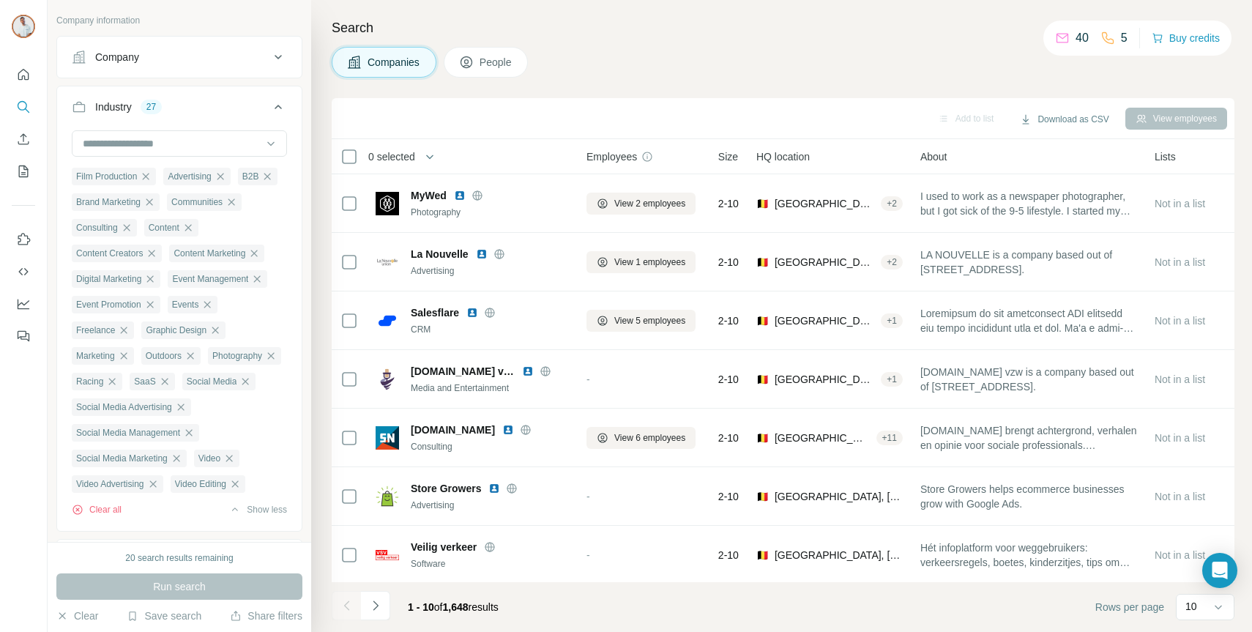
click at [276, 105] on icon at bounding box center [278, 107] width 18 height 18
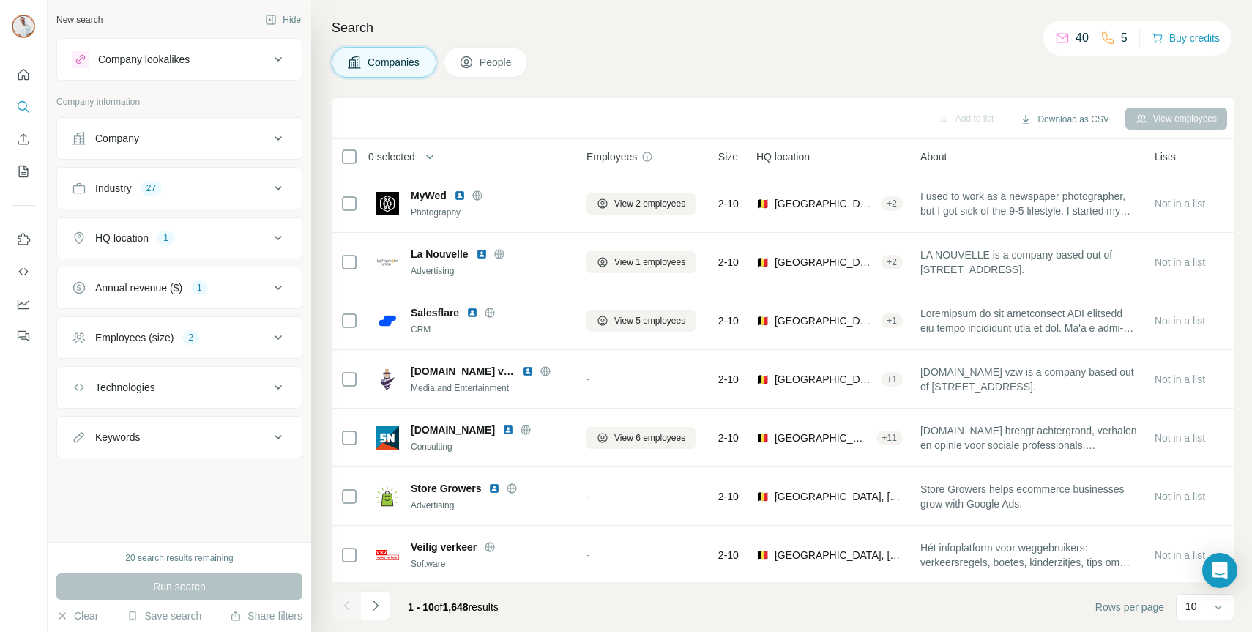
scroll to position [0, 0]
click at [231, 242] on div "HQ location 1" at bounding box center [171, 238] width 198 height 15
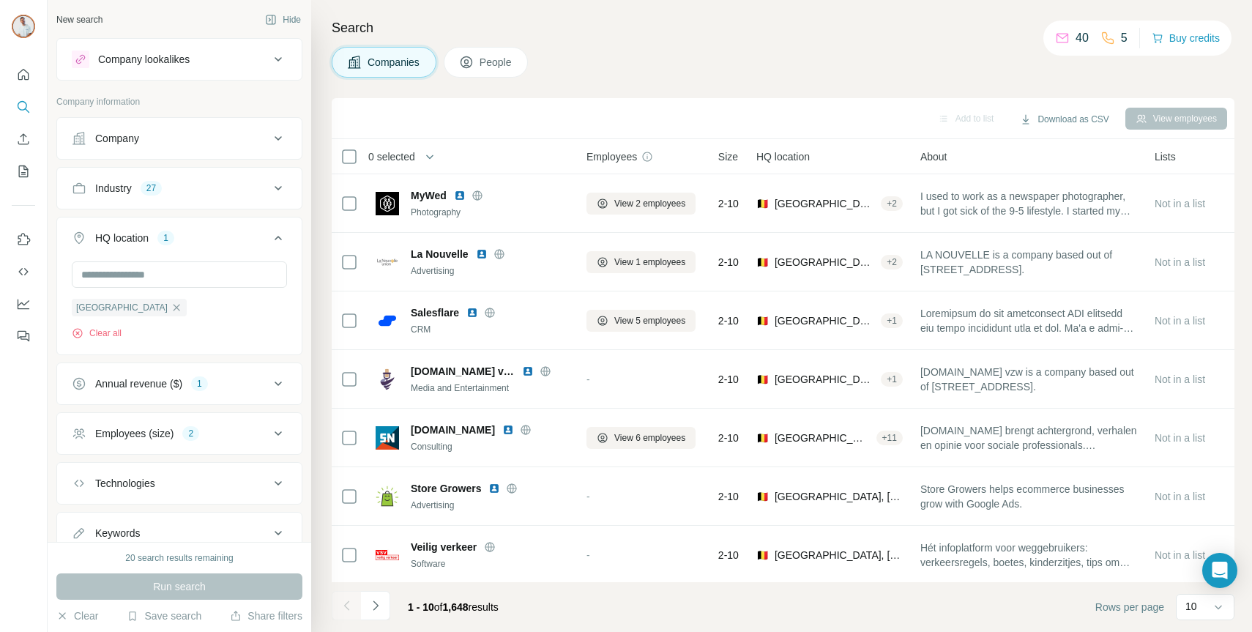
click at [231, 242] on div "HQ location 1" at bounding box center [171, 238] width 198 height 15
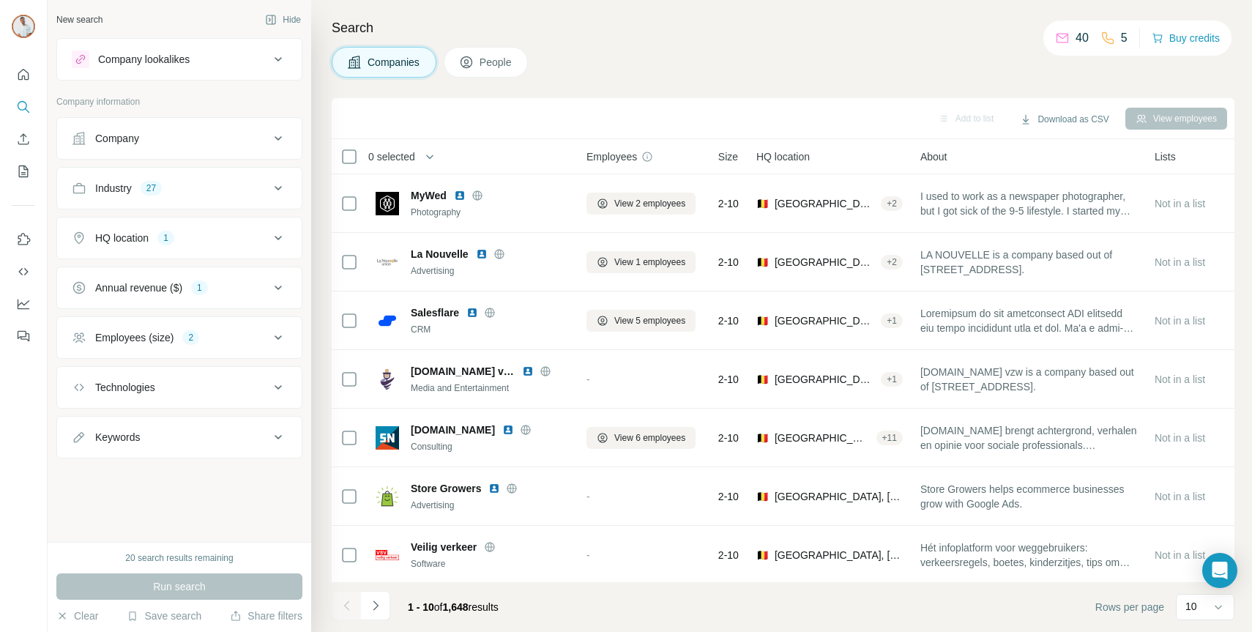
click at [230, 286] on div "Annual revenue ($) 1" at bounding box center [171, 287] width 198 height 15
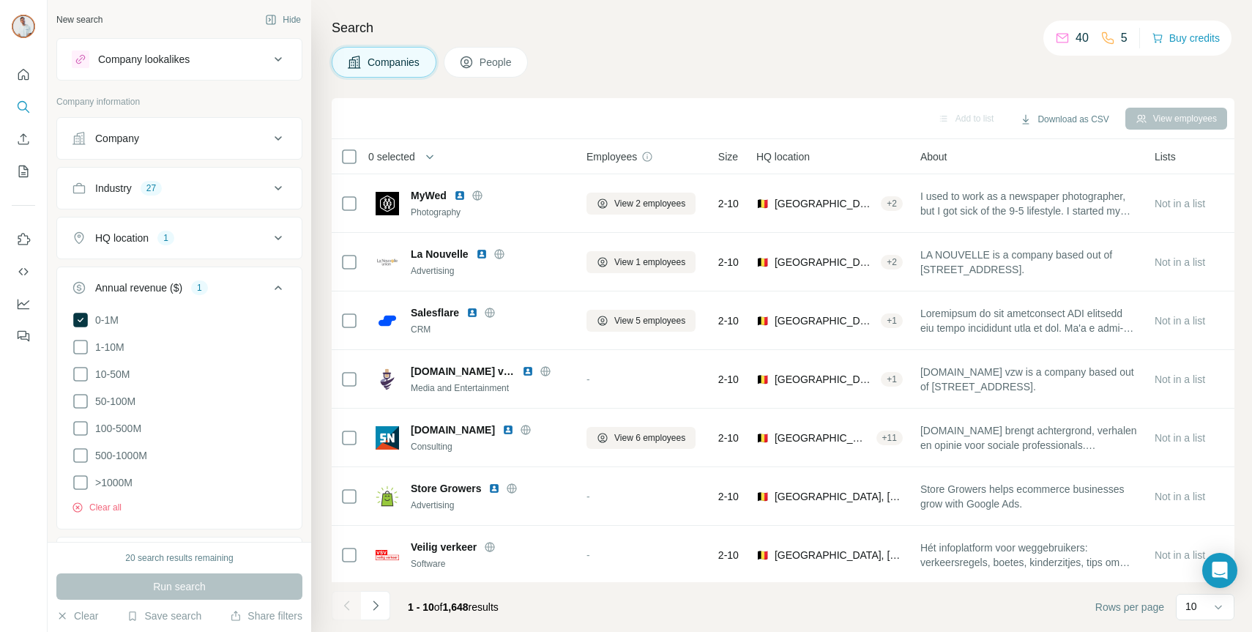
click at [230, 286] on div "Annual revenue ($) 1" at bounding box center [171, 287] width 198 height 15
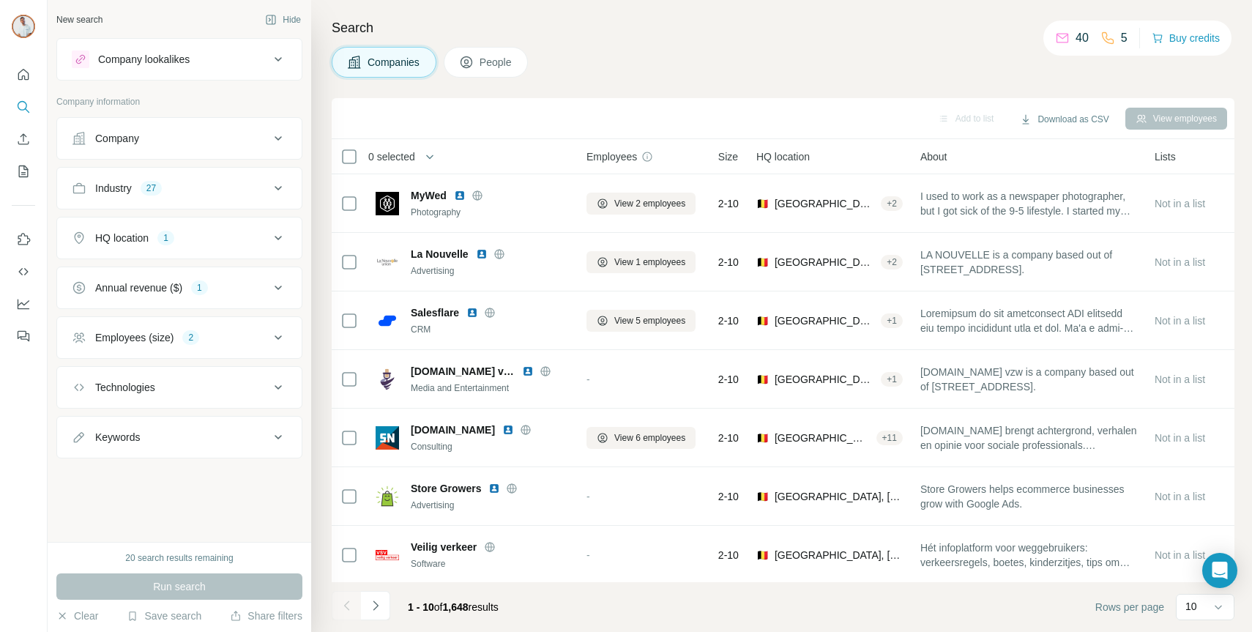
click at [226, 338] on div "Employees (size) 2" at bounding box center [171, 337] width 198 height 15
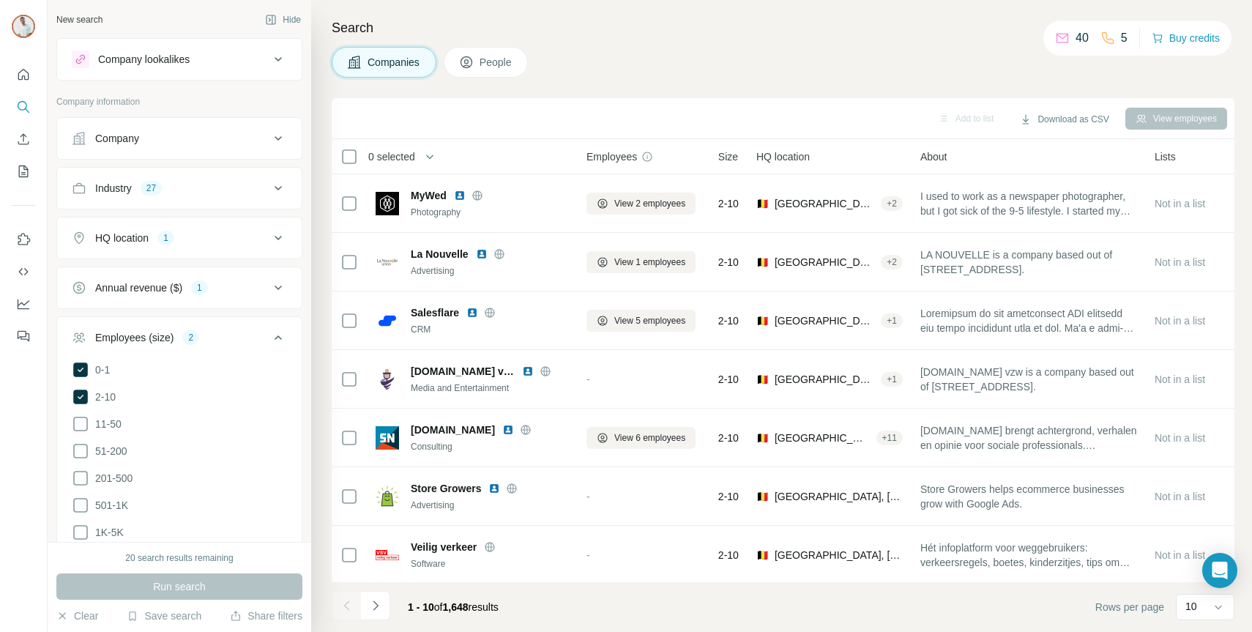
click at [226, 338] on div "Employees (size) 2" at bounding box center [171, 337] width 198 height 15
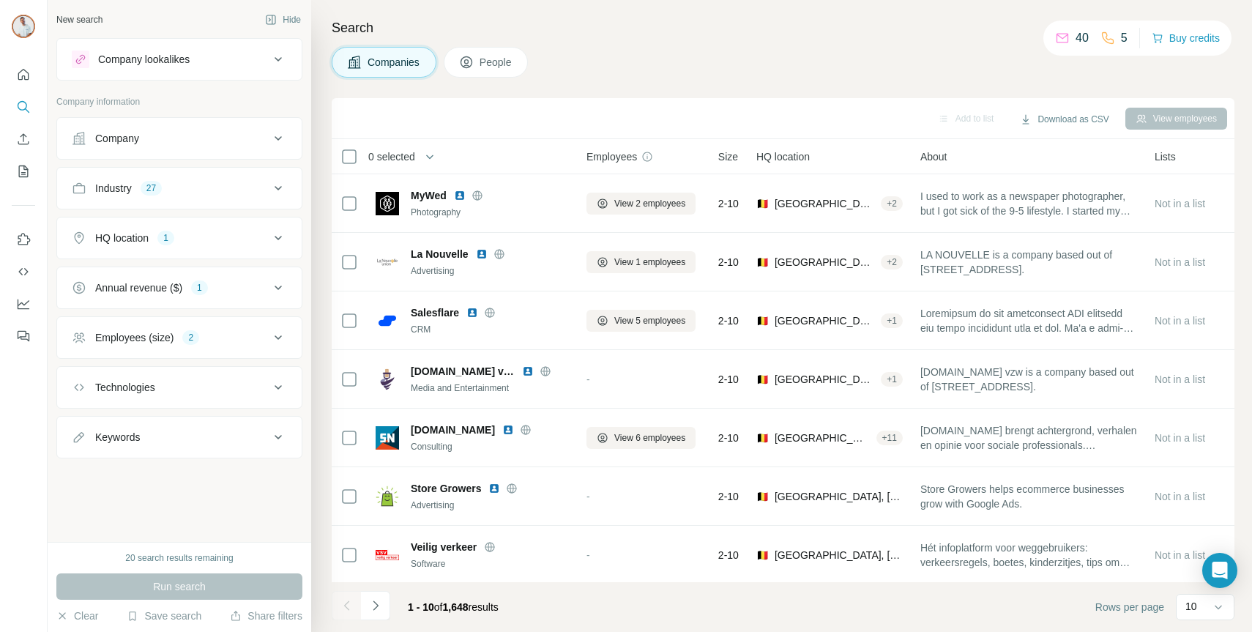
click at [223, 382] on div "Technologies" at bounding box center [171, 387] width 198 height 15
